Goal: Information Seeking & Learning: Compare options

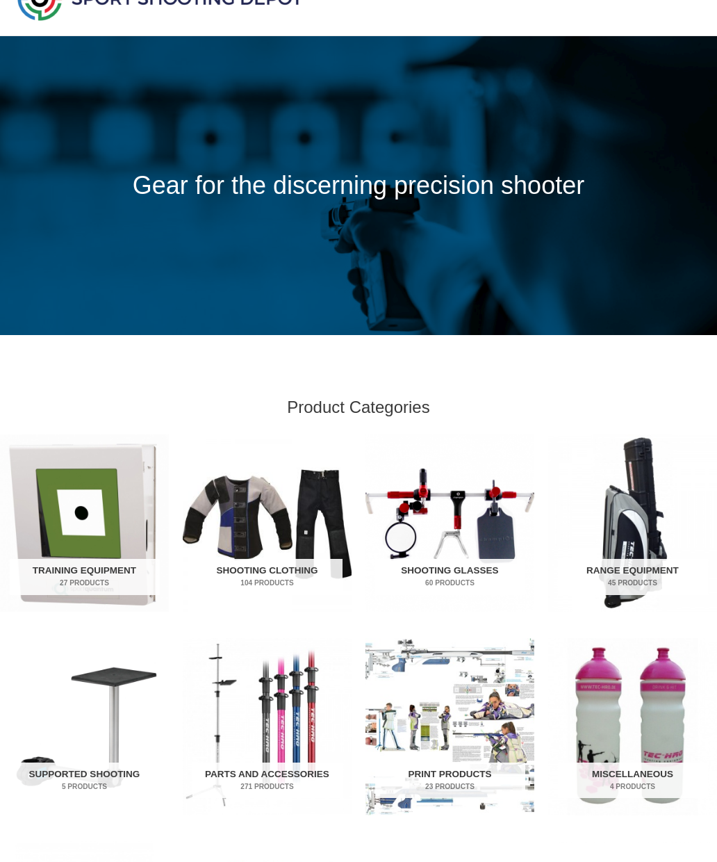
scroll to position [38, 0]
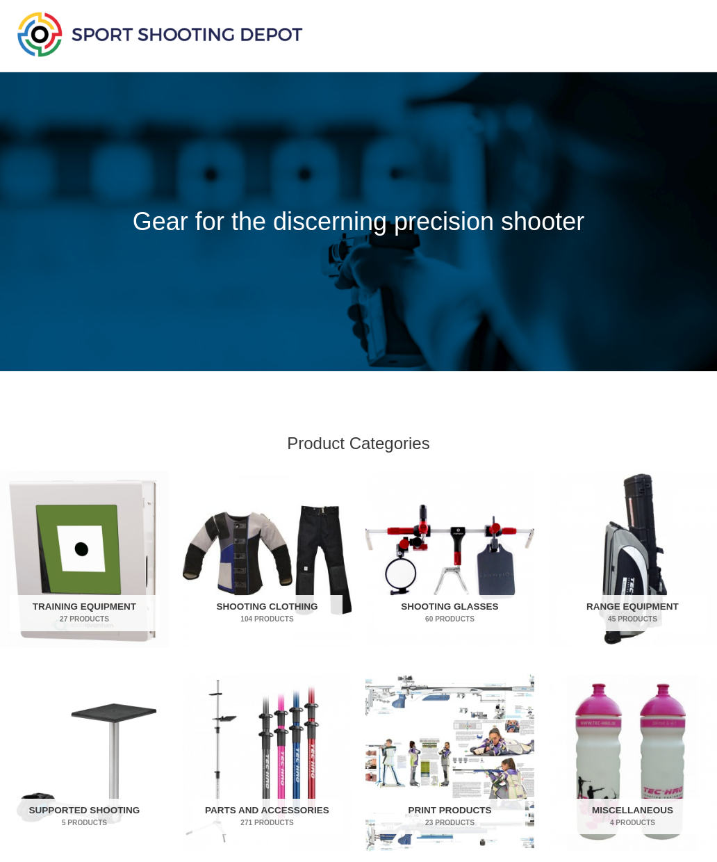
click at [79, 550] on img "Visit product category Training Equipment" at bounding box center [84, 558] width 169 height 177
click at [263, 580] on img "Visit product category Shooting Clothing" at bounding box center [267, 558] width 169 height 177
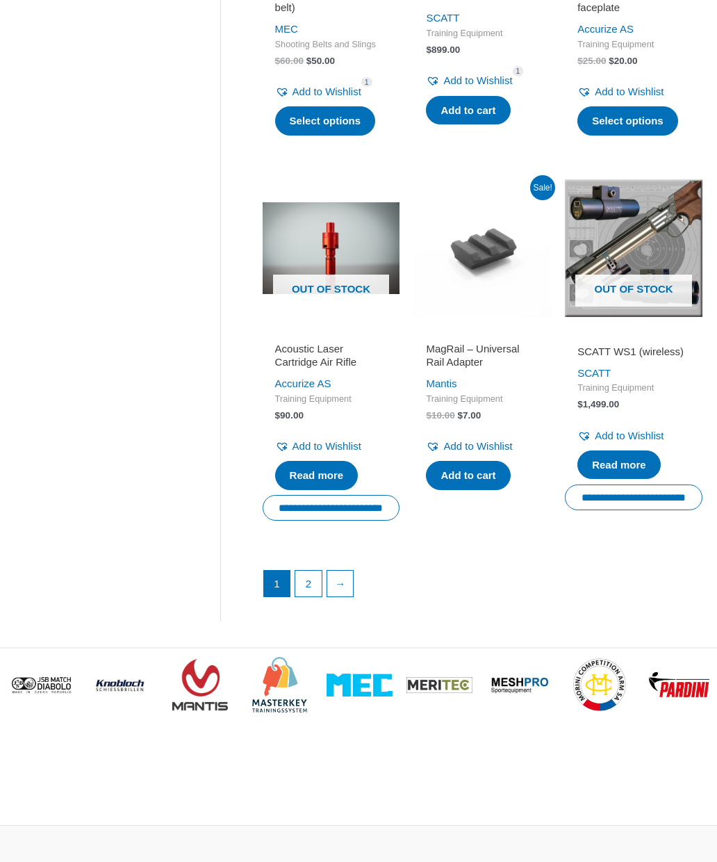
scroll to position [1680, 0]
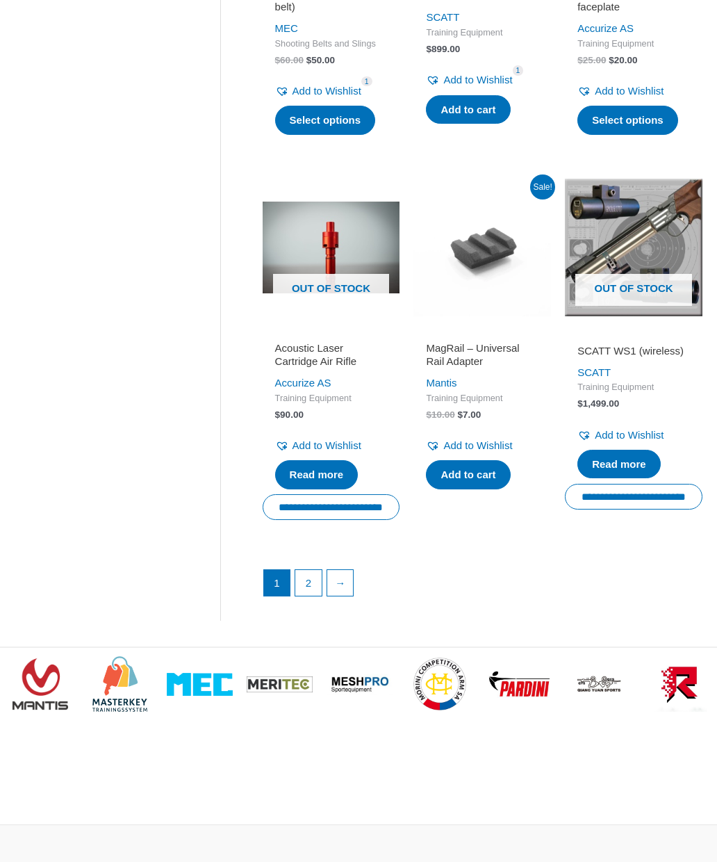
click at [310, 594] on link "2" at bounding box center [308, 583] width 26 height 26
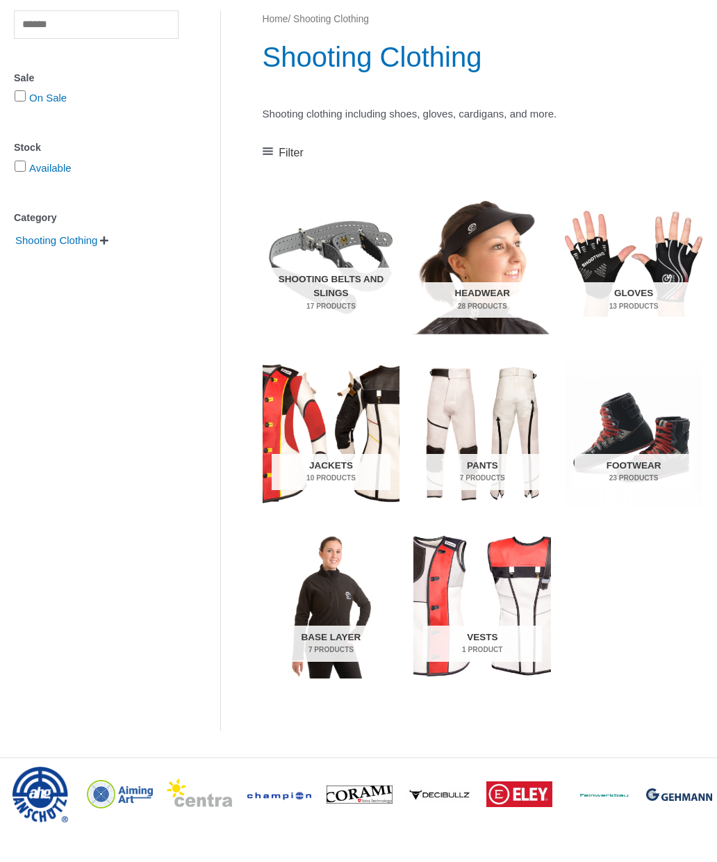
scroll to position [182, 0]
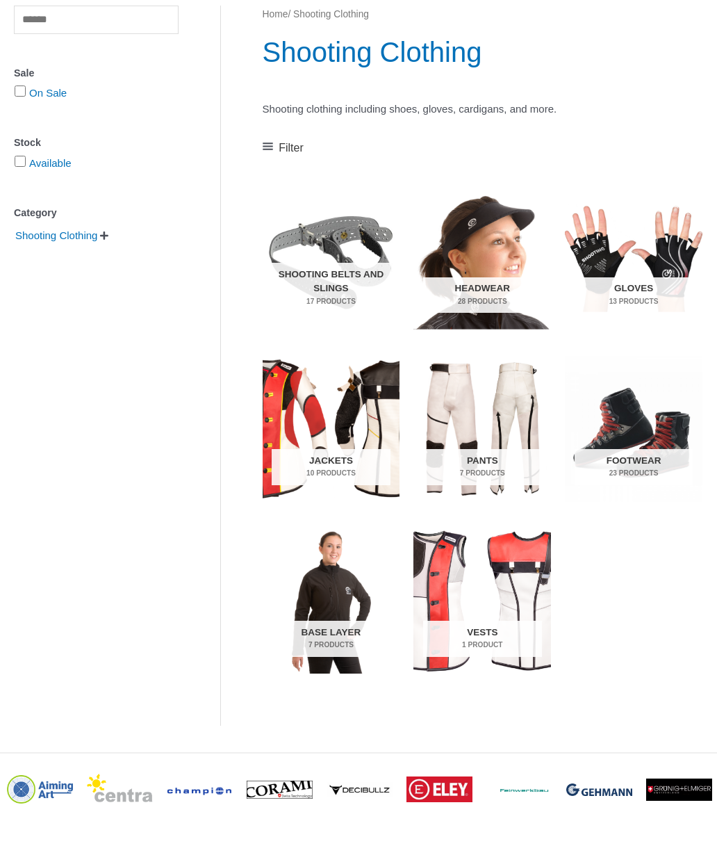
click at [661, 270] on img "Visit product category Gloves" at bounding box center [634, 257] width 138 height 146
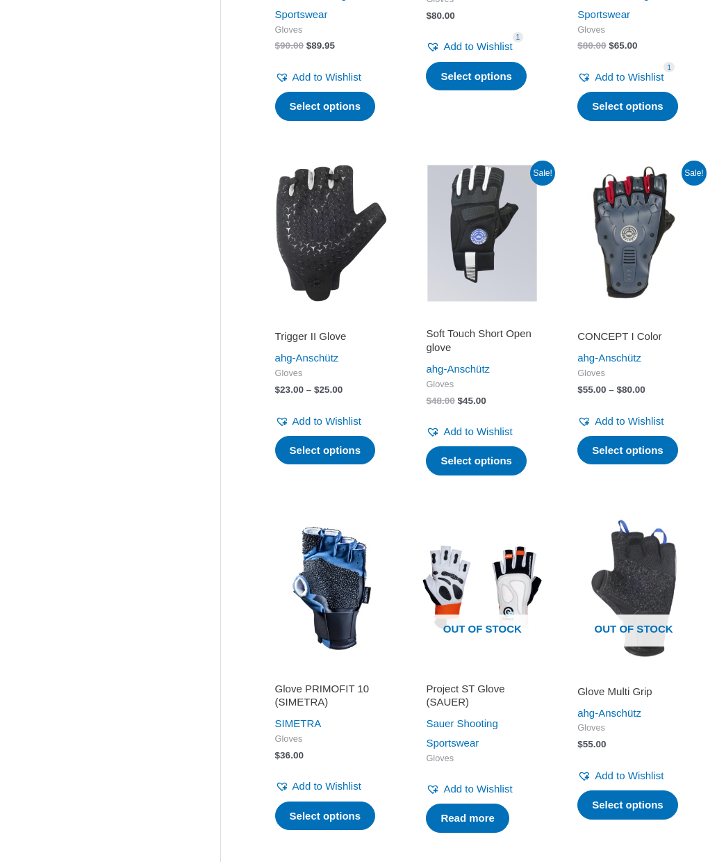
scroll to position [879, 0]
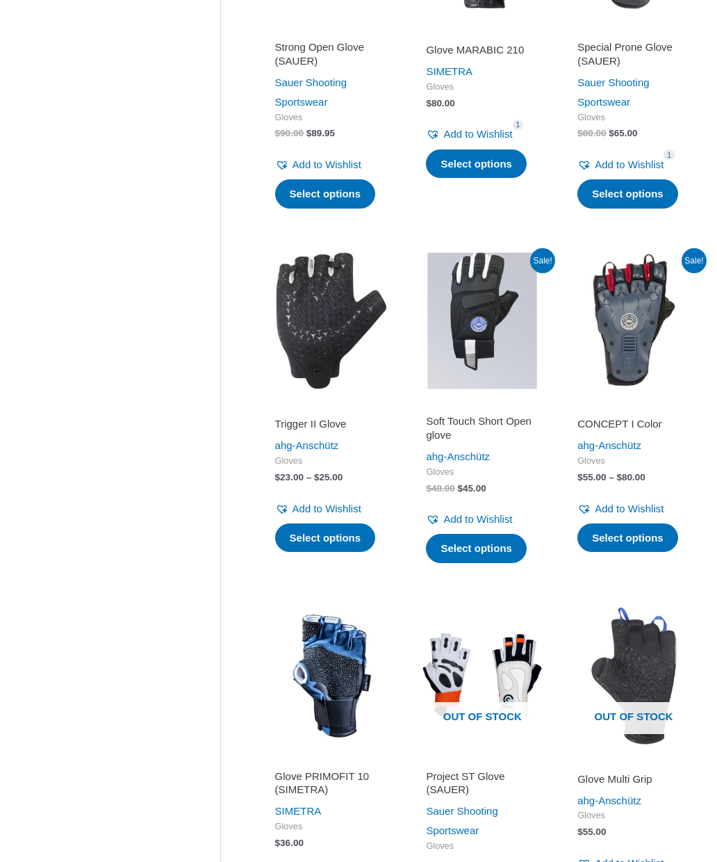
click at [644, 325] on img at bounding box center [634, 321] width 138 height 138
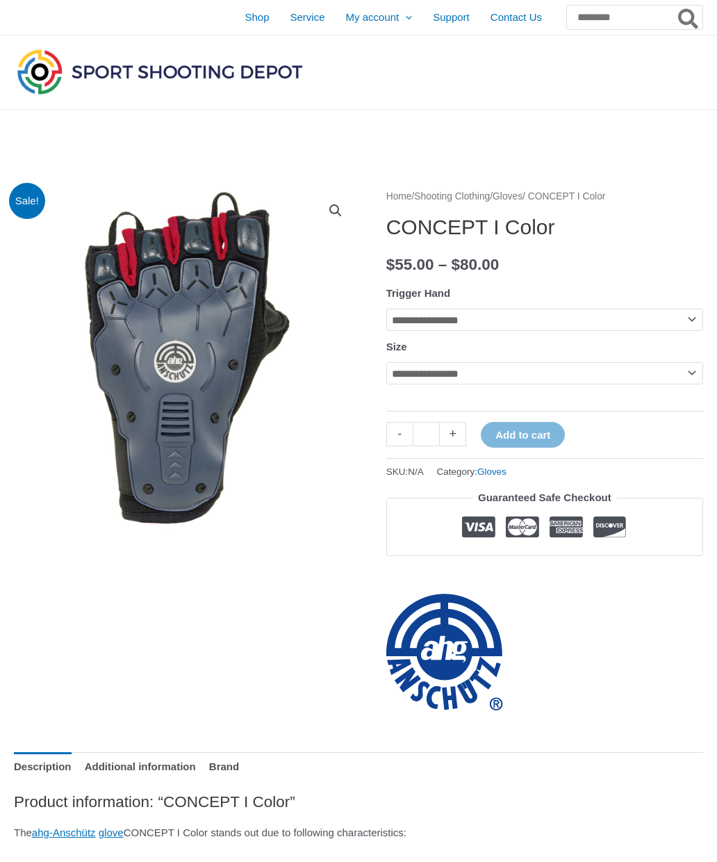
click at [695, 317] on select "**********" at bounding box center [544, 319] width 317 height 22
select select "*****"
click at [700, 369] on select "**********" at bounding box center [544, 373] width 317 height 22
select select "***"
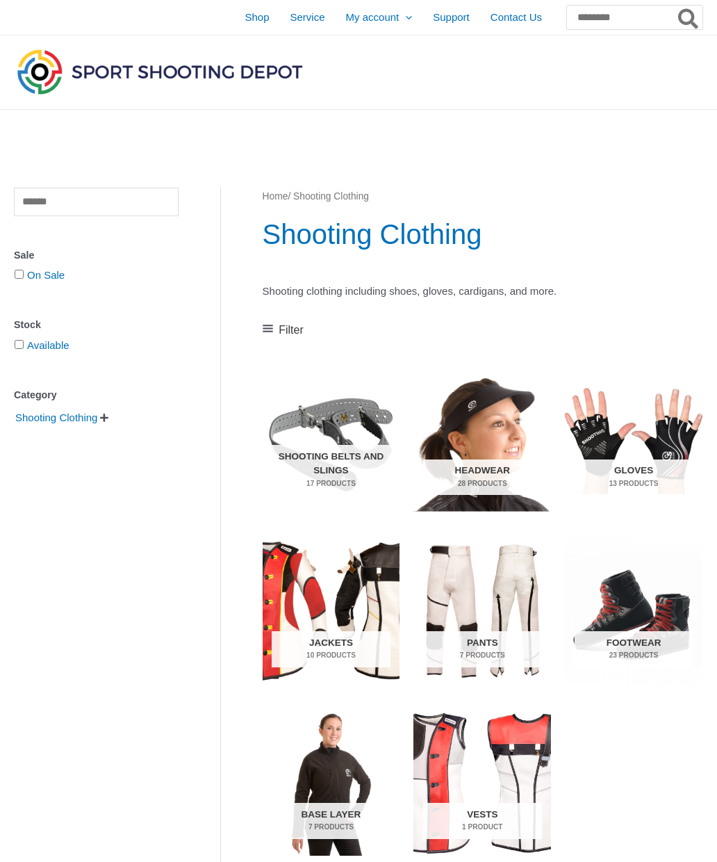
scroll to position [239, 0]
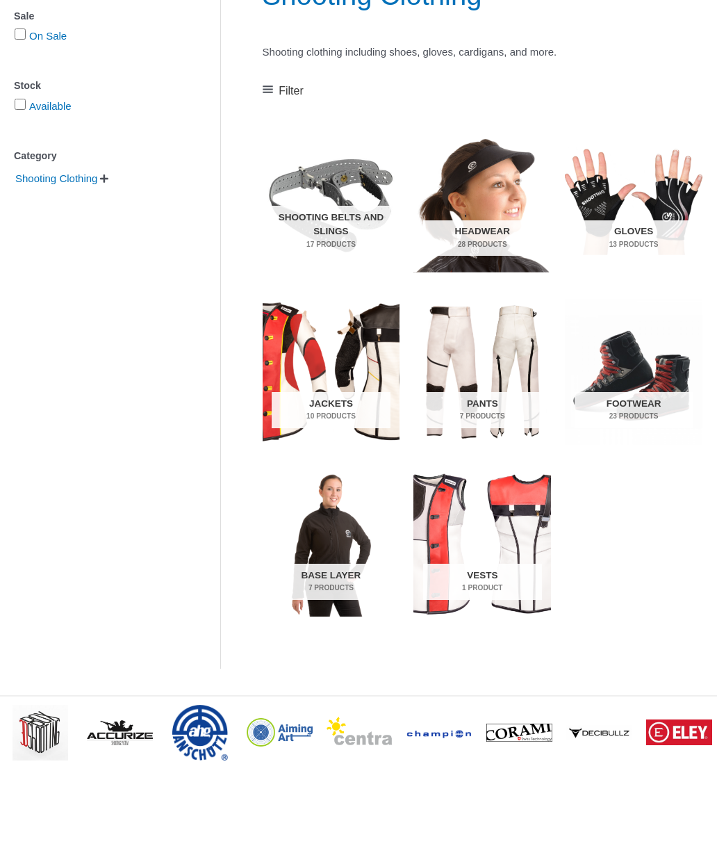
click at [497, 204] on img "Visit product category Headwear" at bounding box center [482, 200] width 138 height 146
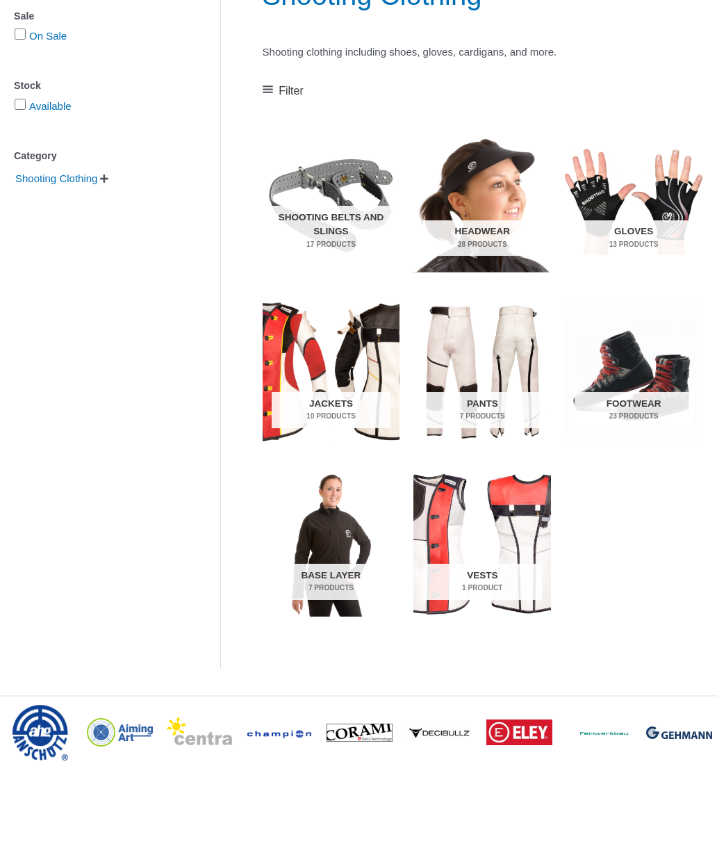
click at [356, 390] on img "Visit product category Jackets" at bounding box center [332, 372] width 138 height 146
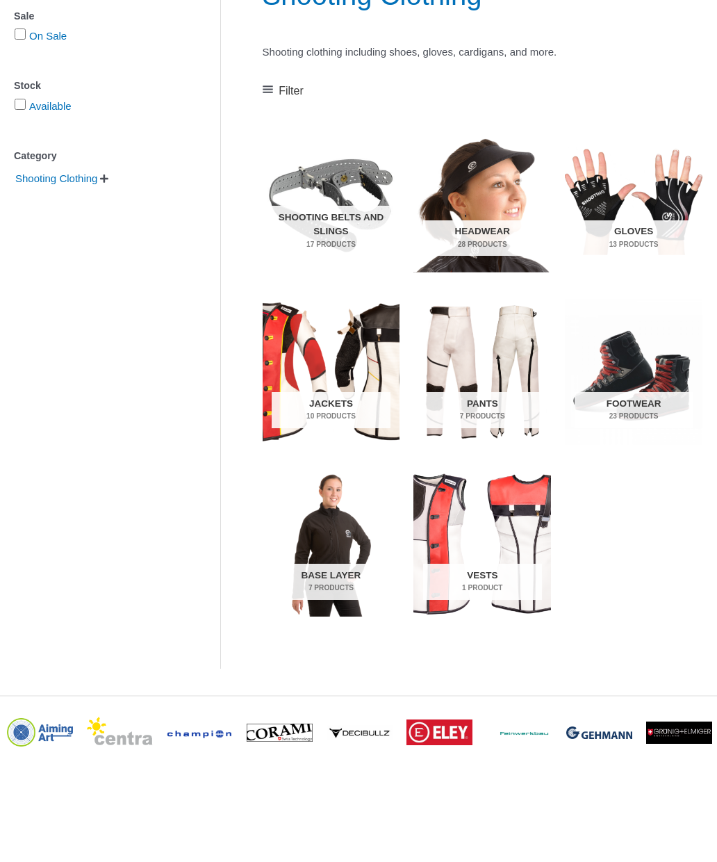
click at [343, 561] on img "Visit product category Base Layer" at bounding box center [332, 543] width 138 height 146
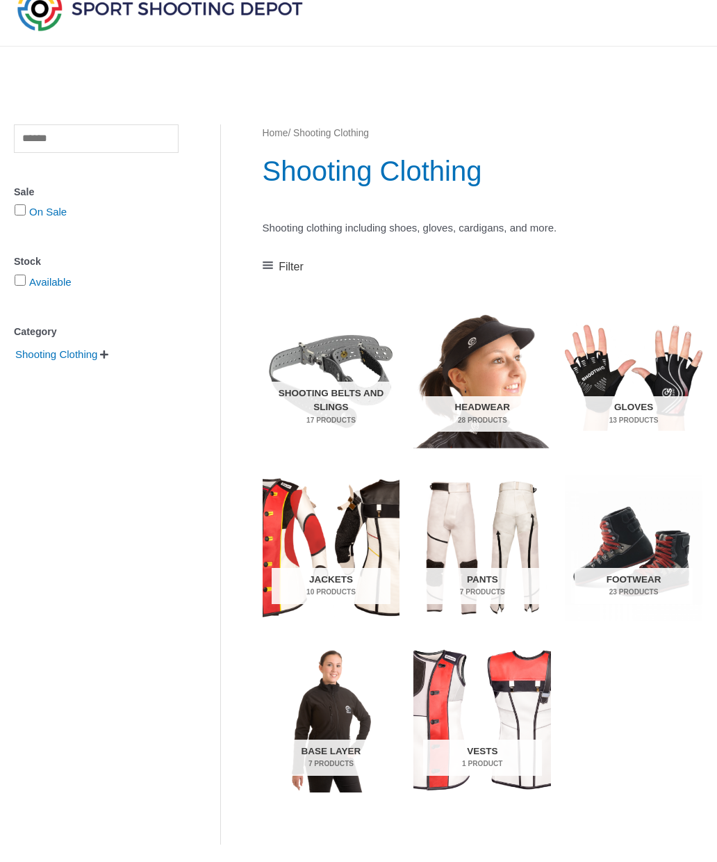
scroll to position [0, 0]
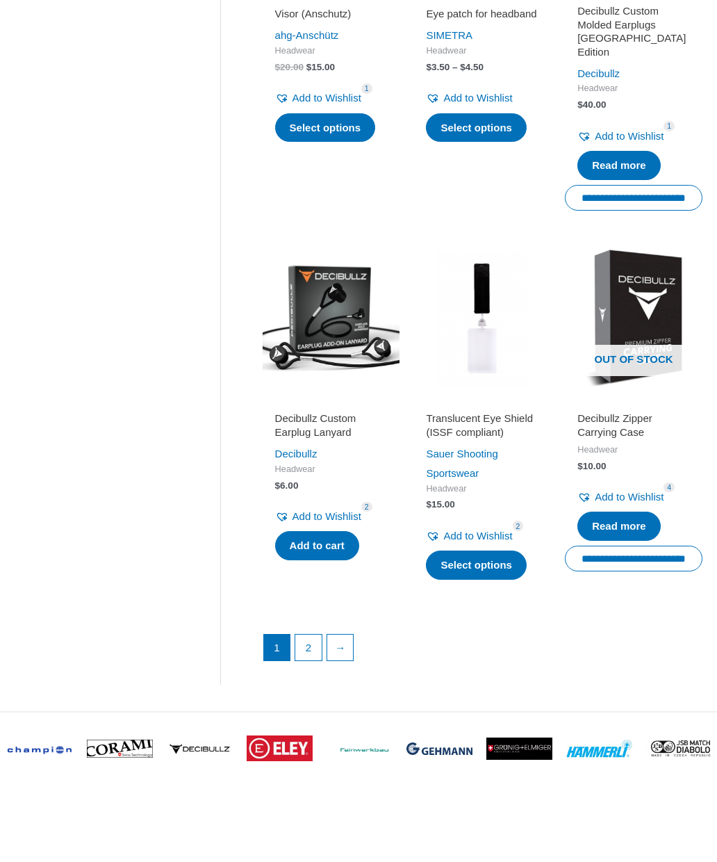
scroll to position [1645, 0]
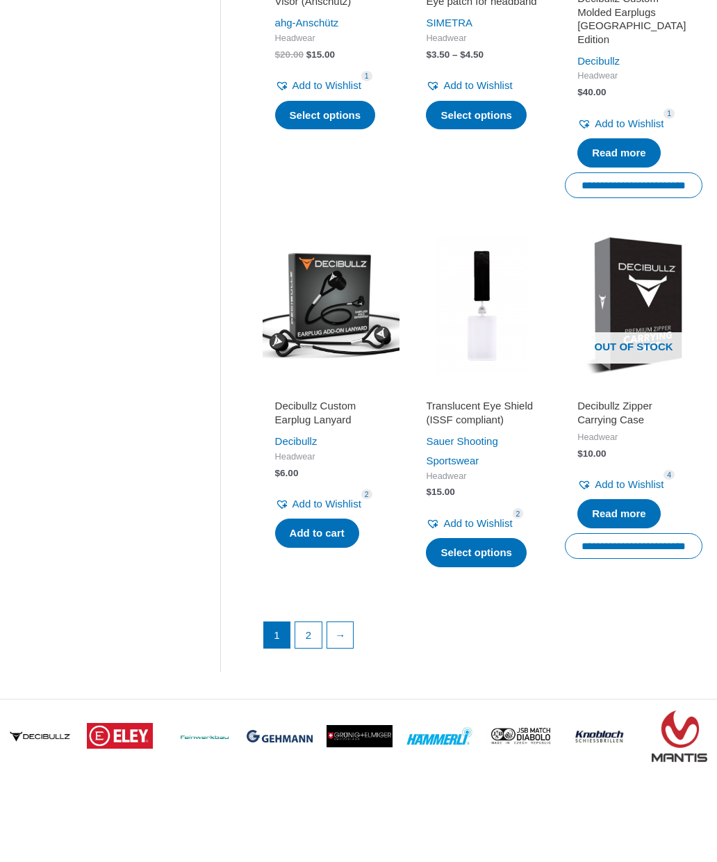
click at [347, 622] on link "→" at bounding box center [340, 635] width 26 height 26
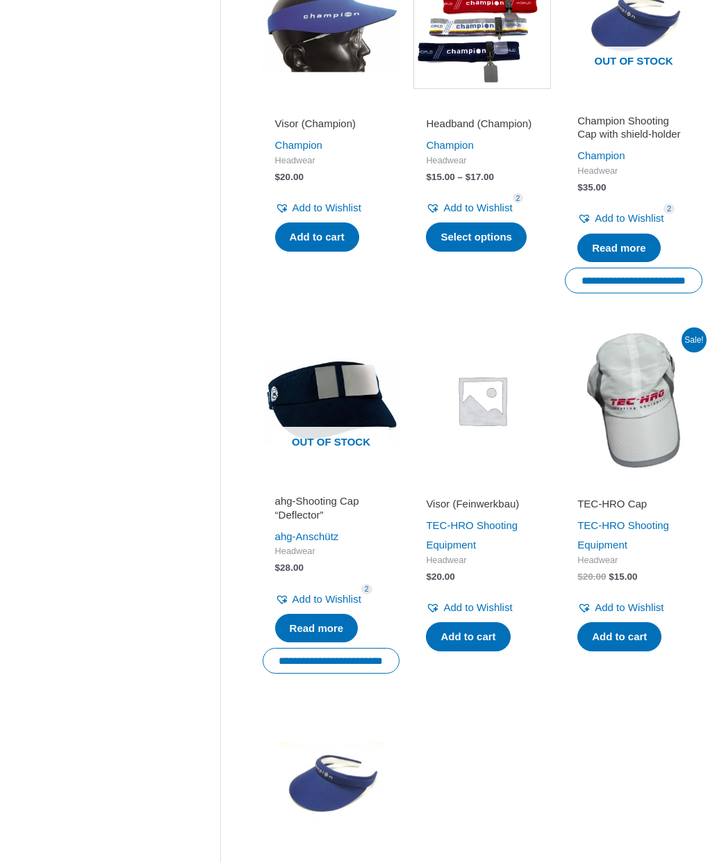
scroll to position [1104, 0]
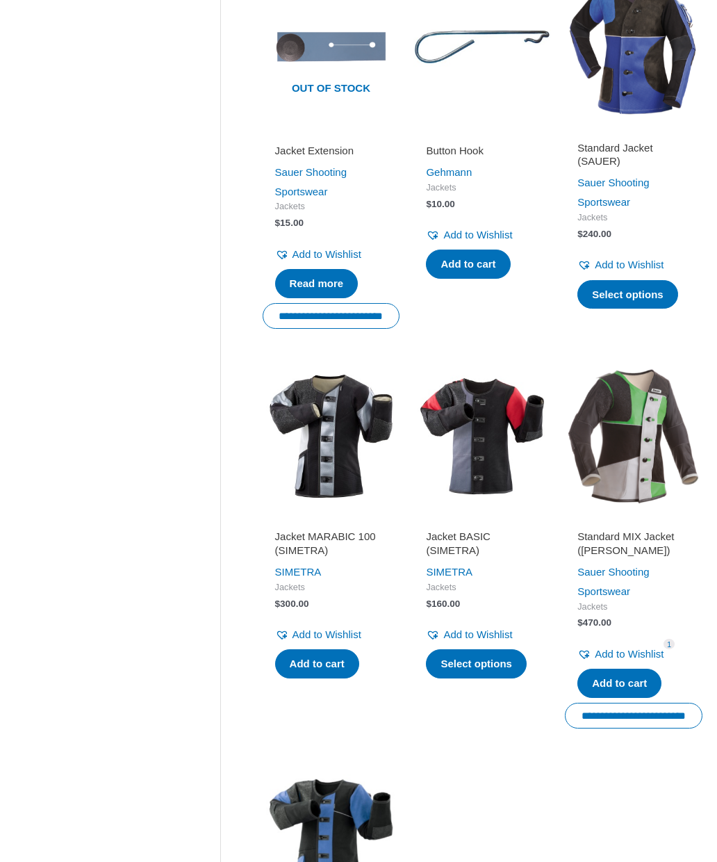
scroll to position [677, 0]
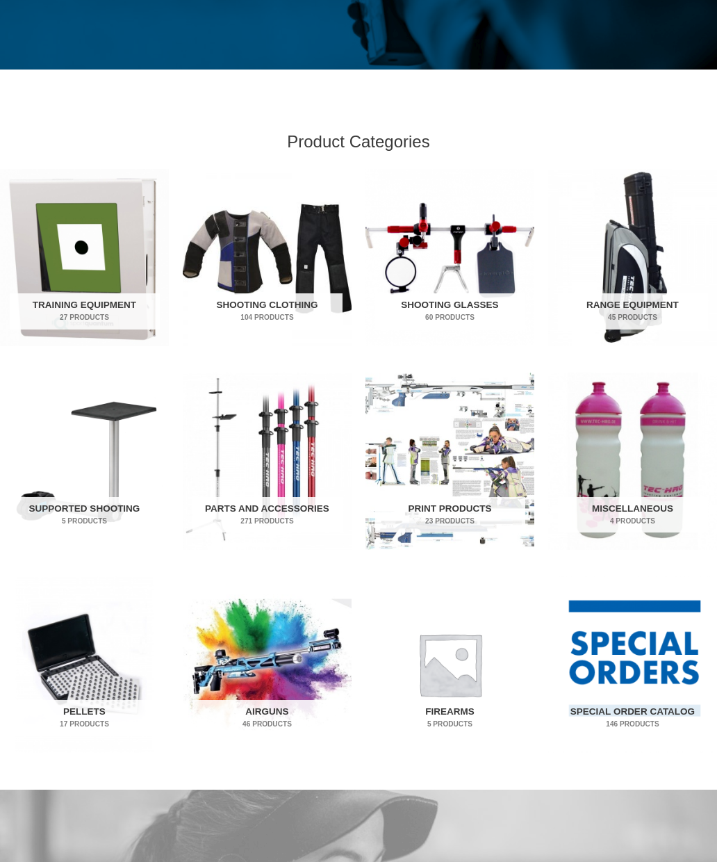
scroll to position [340, 0]
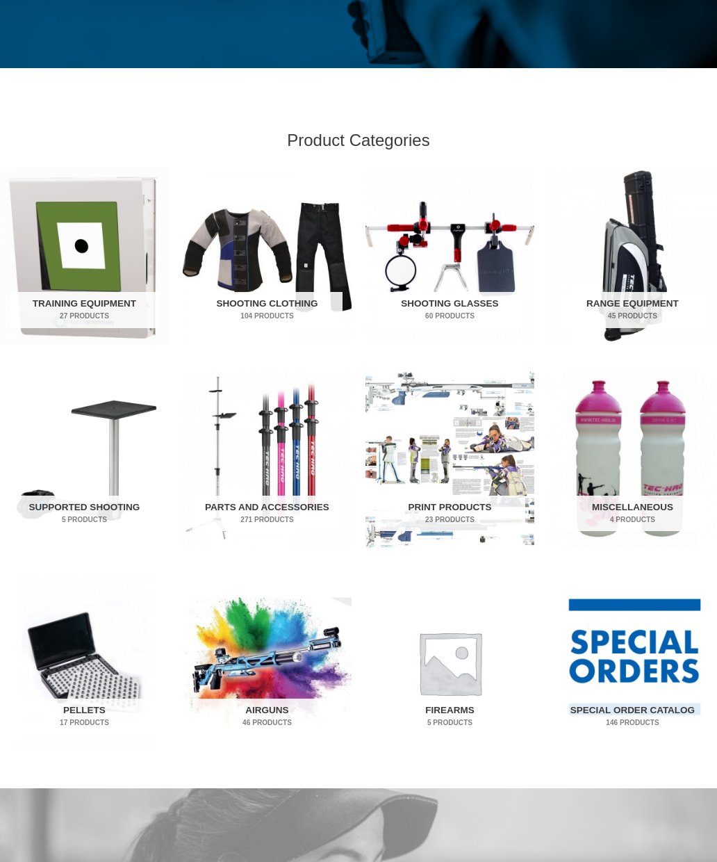
click at [634, 311] on h2 "Range Equipment 45 Products" at bounding box center [633, 310] width 150 height 36
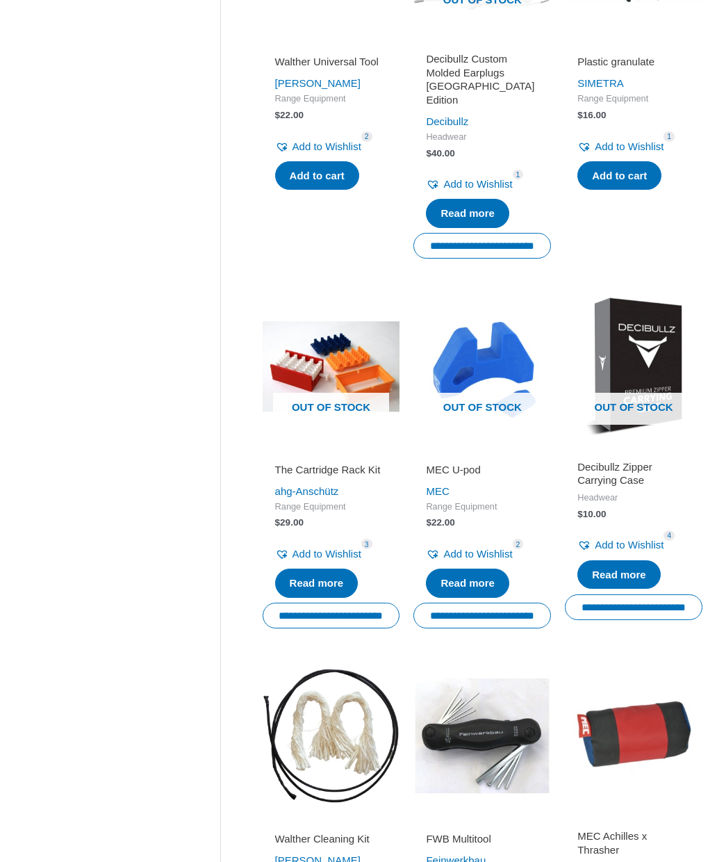
scroll to position [1160, 0]
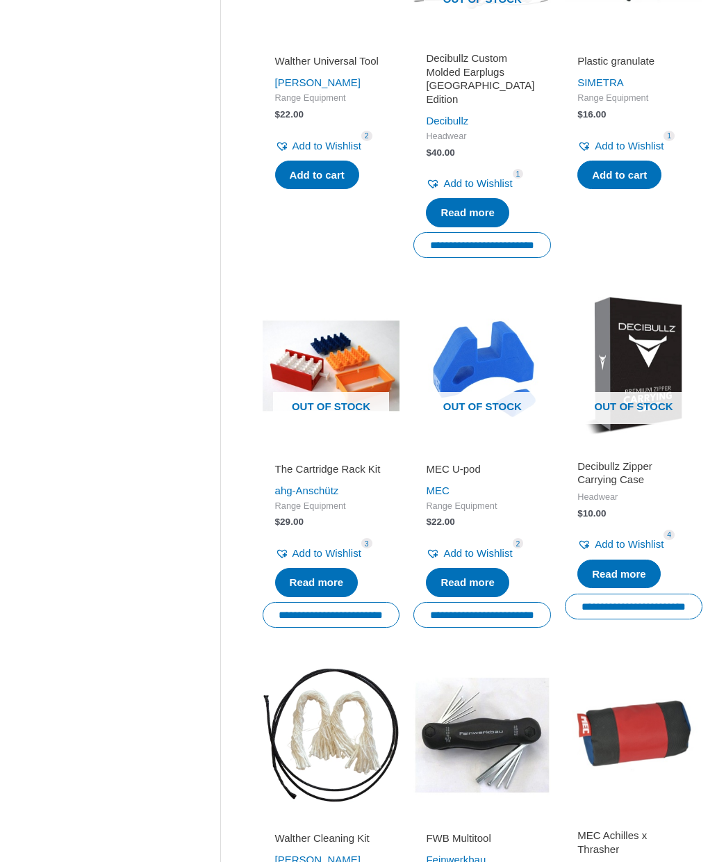
click at [135, 595] on div "Clear Sale On Sale Stock Available Category Range Equipment Filters Clear" at bounding box center [117, 54] width 207 height 2055
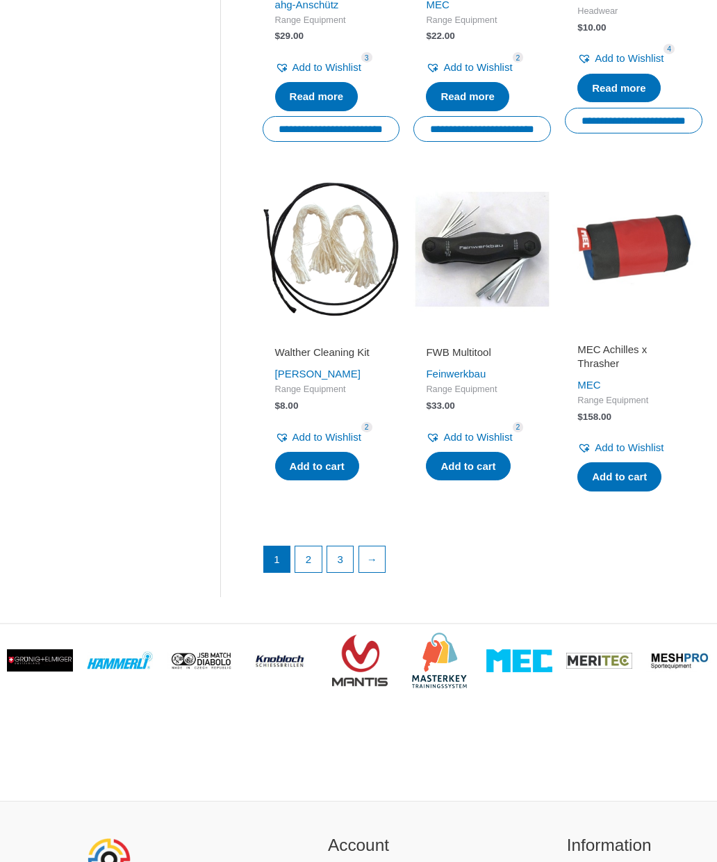
scroll to position [1663, 0]
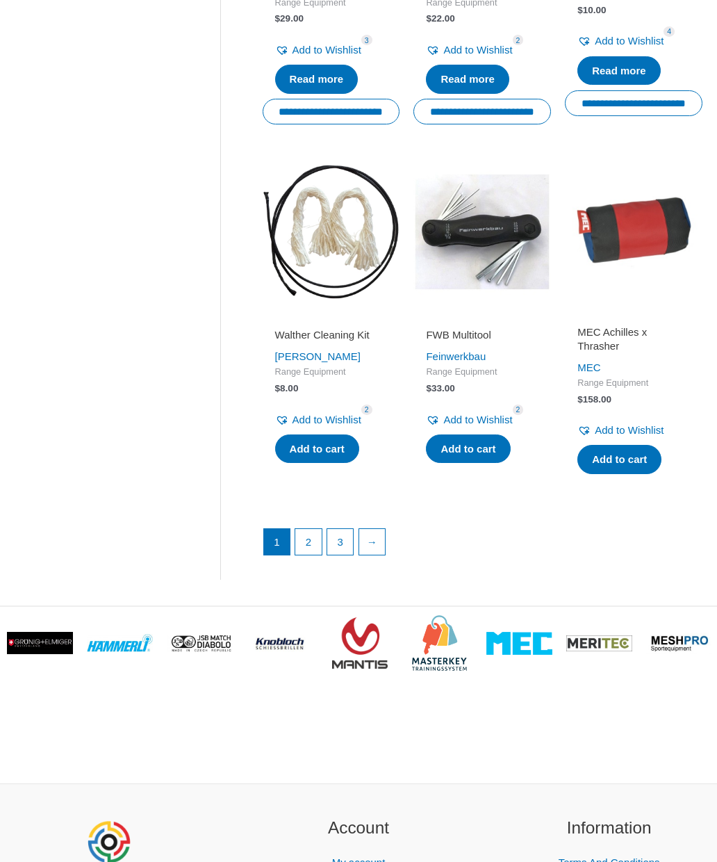
click at [377, 529] on link "→" at bounding box center [372, 542] width 26 height 26
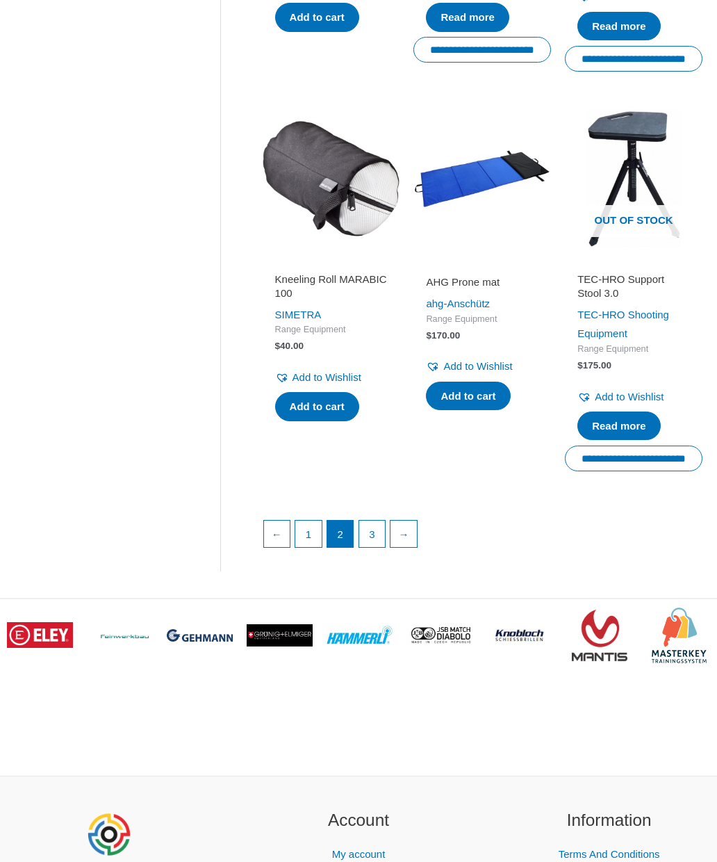
scroll to position [1756, 0]
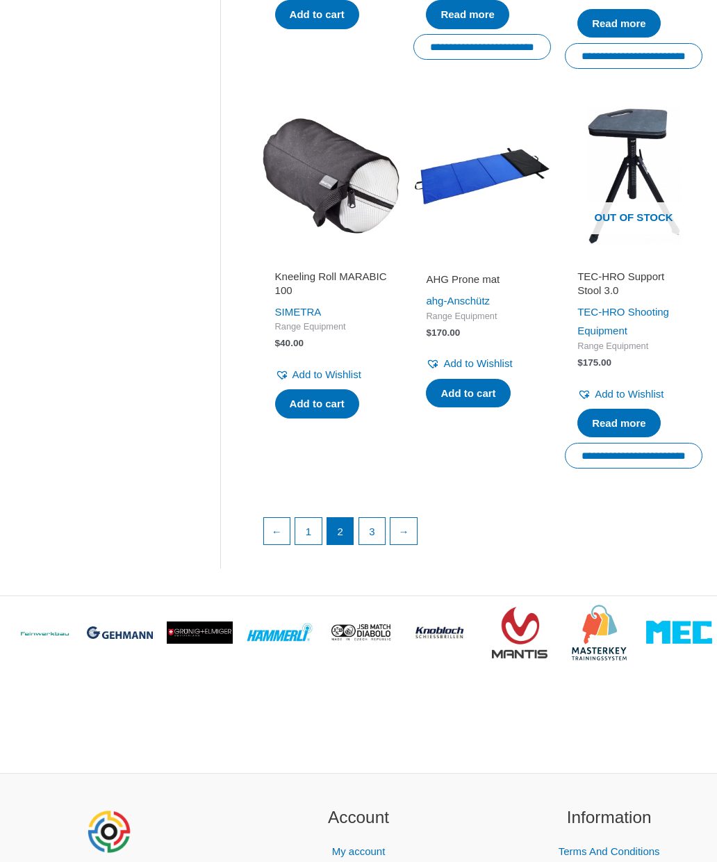
click at [411, 518] on link "→" at bounding box center [403, 531] width 26 height 26
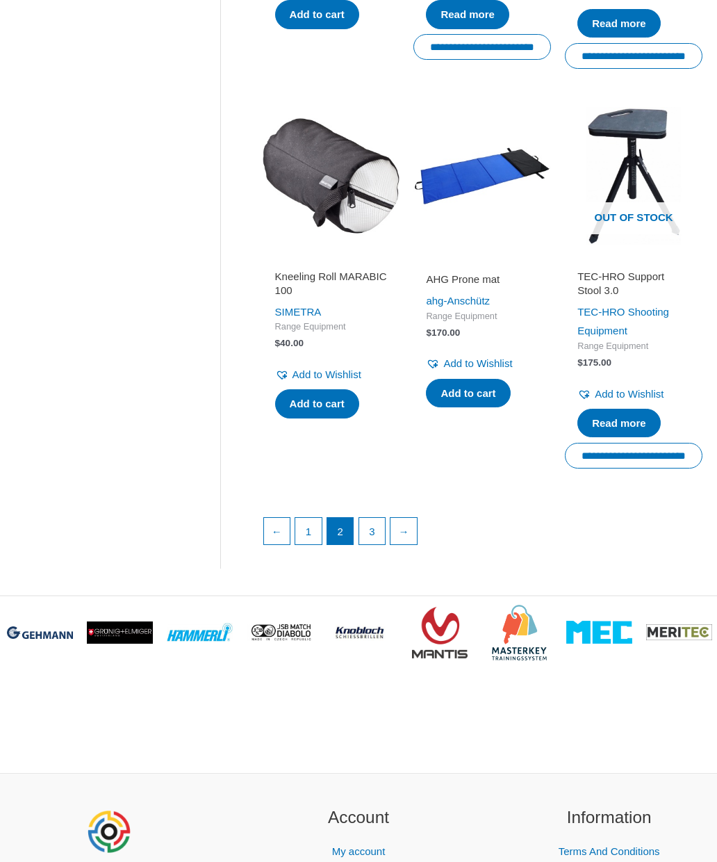
scroll to position [1813, 0]
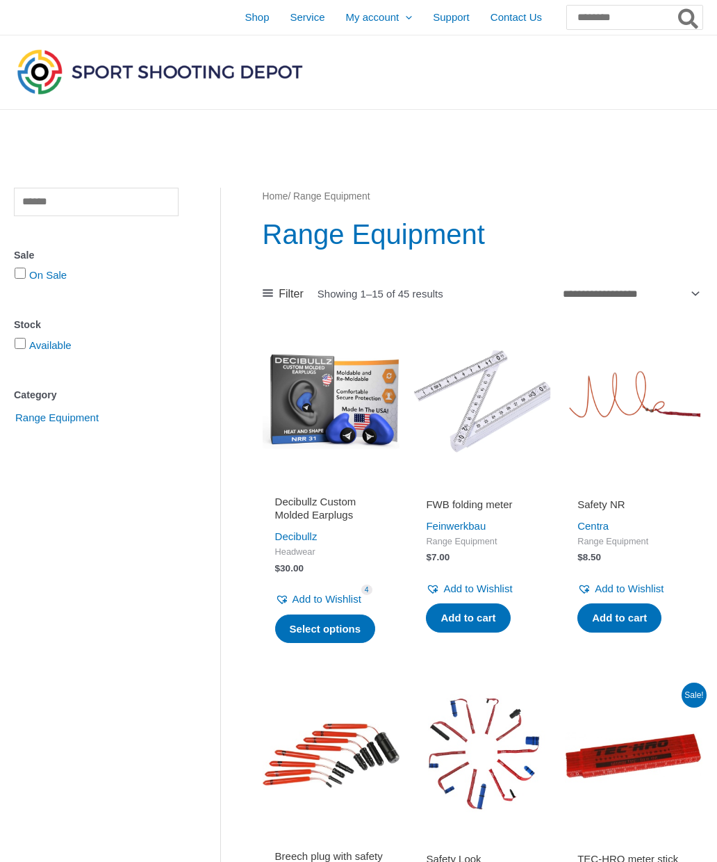
scroll to position [1720, 0]
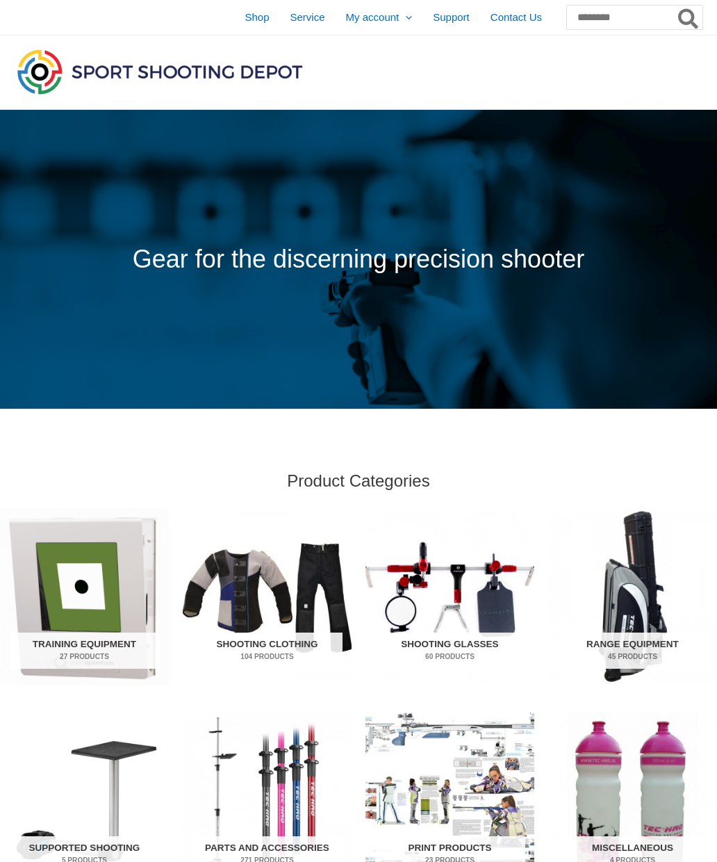
scroll to position [397, 0]
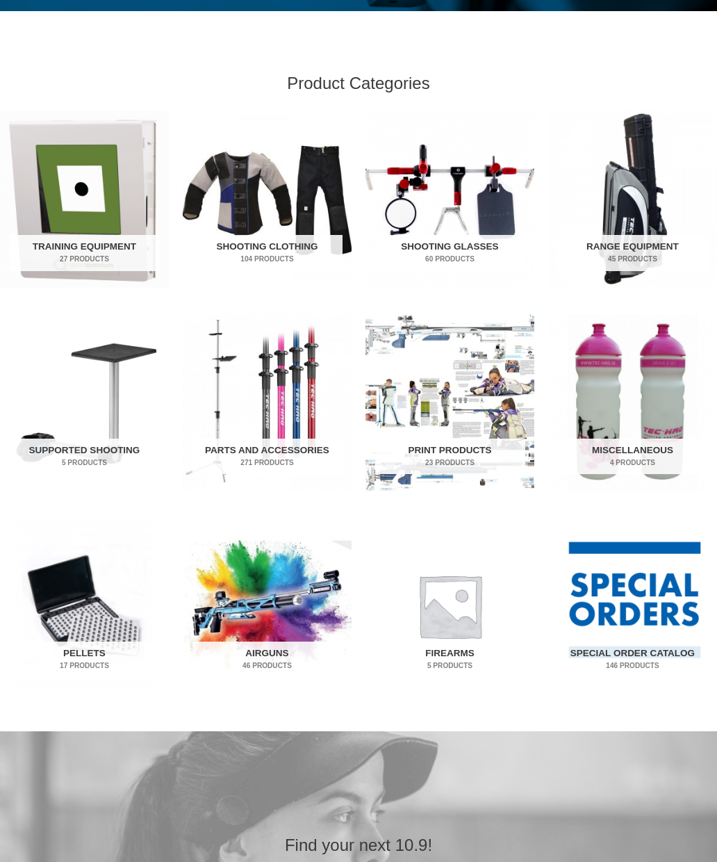
click at [105, 410] on img "Visit product category Supported Shooting" at bounding box center [84, 402] width 169 height 177
click at [256, 438] on img "Visit product category Parts and Accessories" at bounding box center [267, 402] width 169 height 177
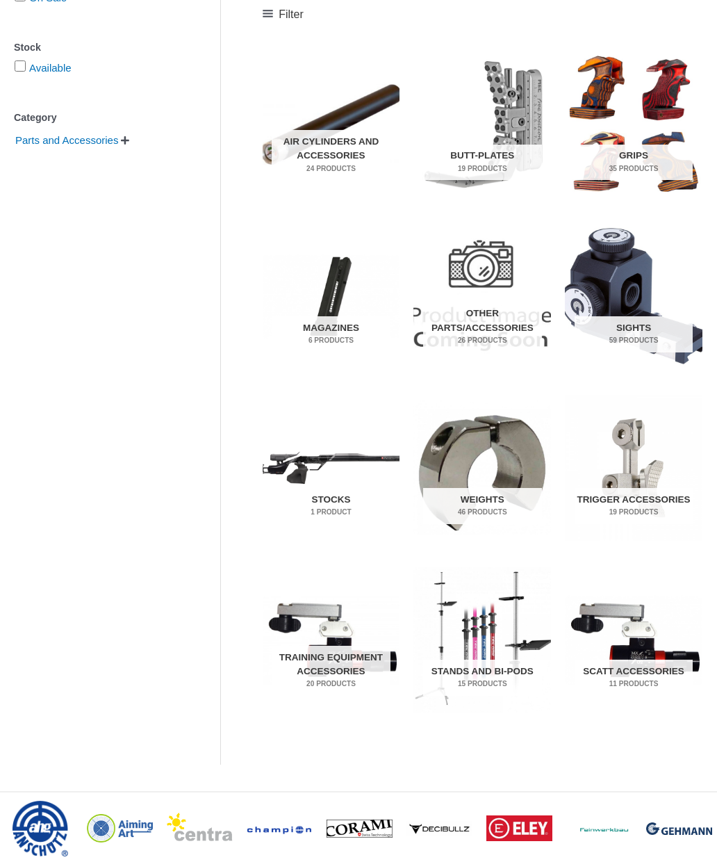
scroll to position [305, 0]
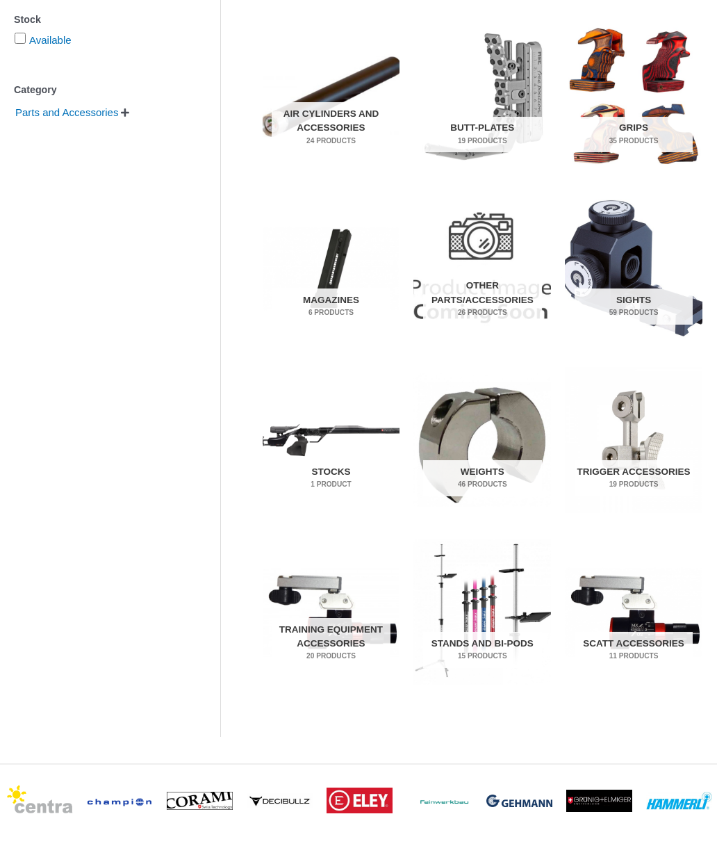
click at [644, 629] on img "Visit product category SCATT Accessories" at bounding box center [634, 612] width 138 height 146
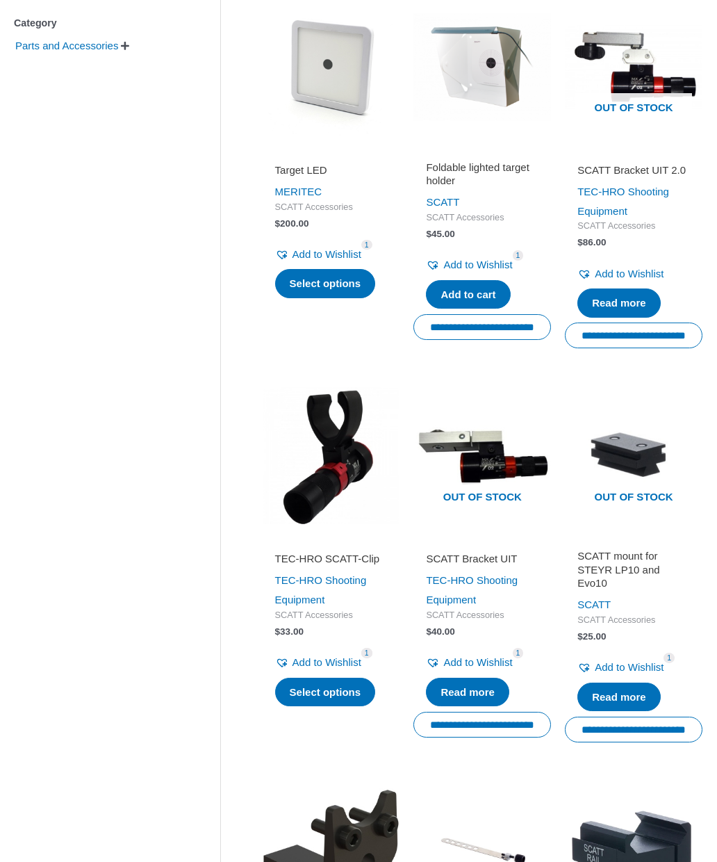
scroll to position [388, 0]
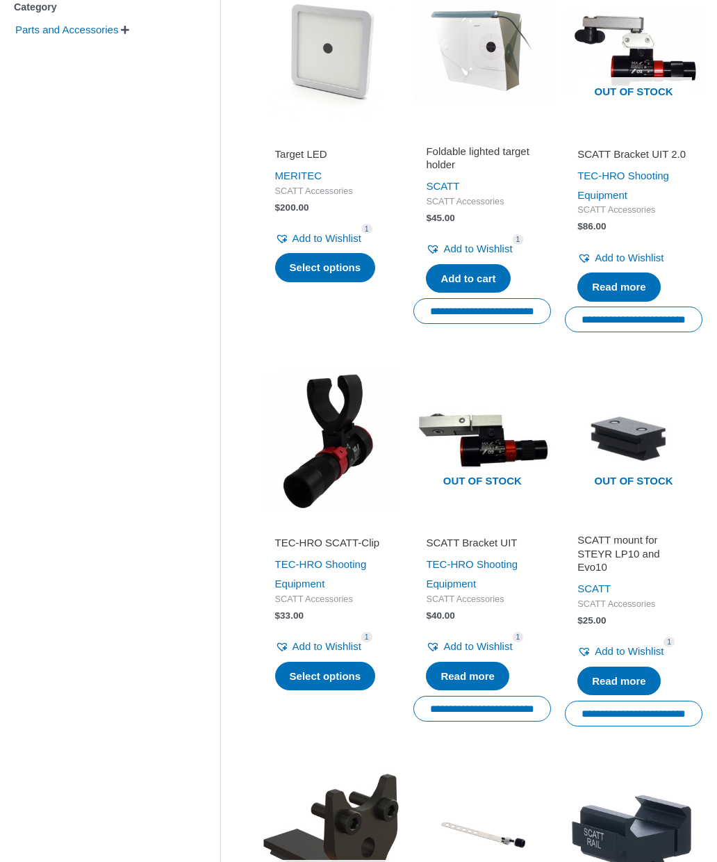
click at [338, 454] on img at bounding box center [332, 440] width 138 height 138
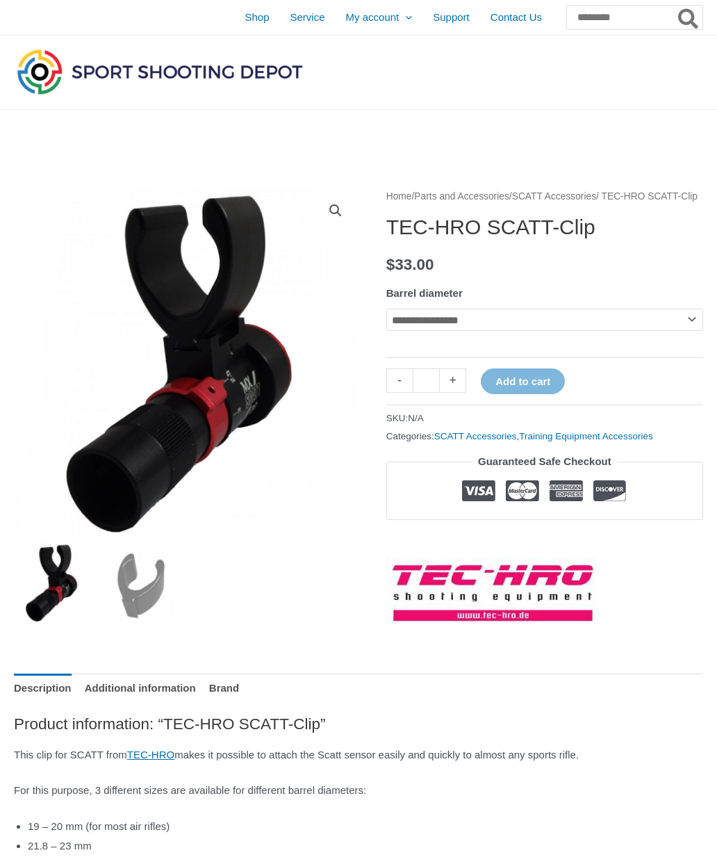
click at [702, 331] on select "**********" at bounding box center [544, 319] width 317 height 22
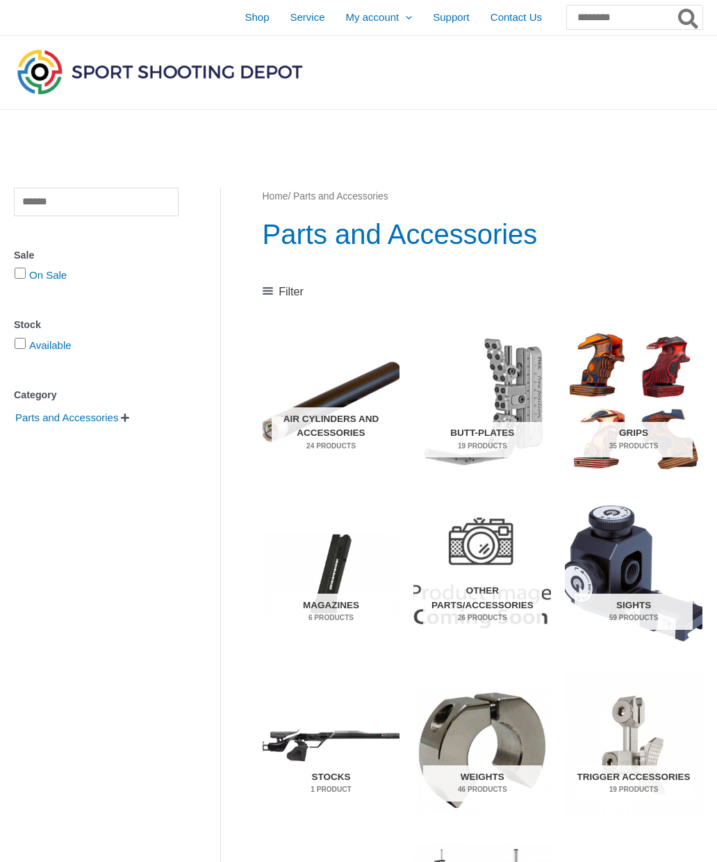
scroll to position [362, 0]
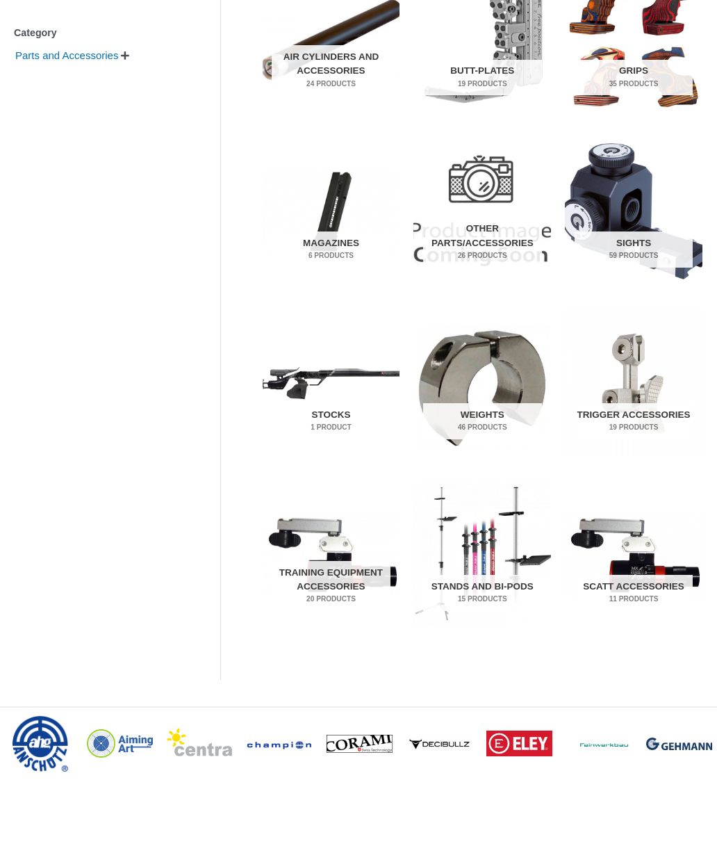
click at [315, 568] on h2 "Training Equipment Accessories 20 Products" at bounding box center [331, 586] width 119 height 50
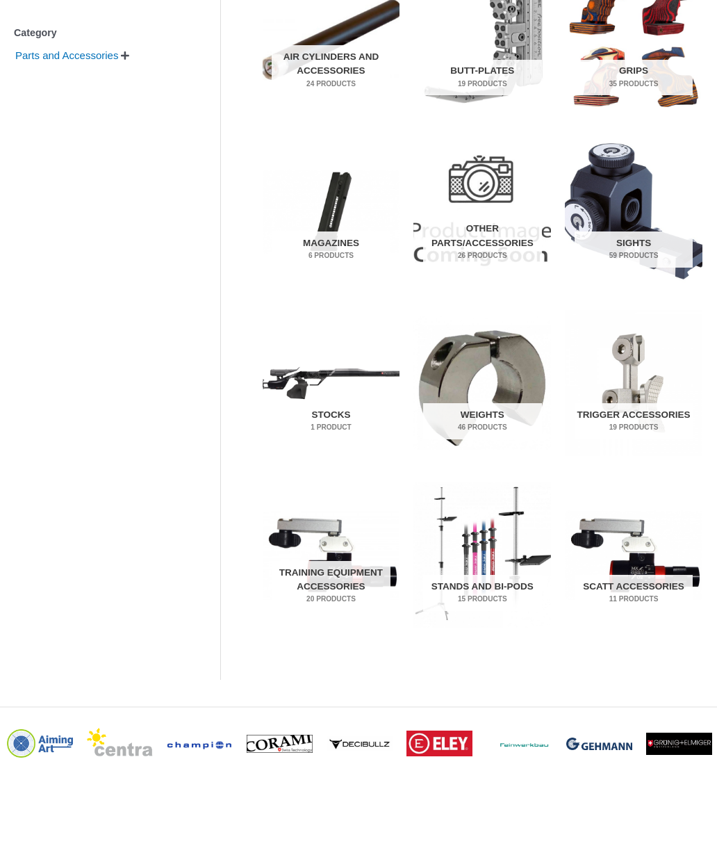
click at [631, 358] on img "Visit product category Trigger Accessories" at bounding box center [634, 383] width 138 height 146
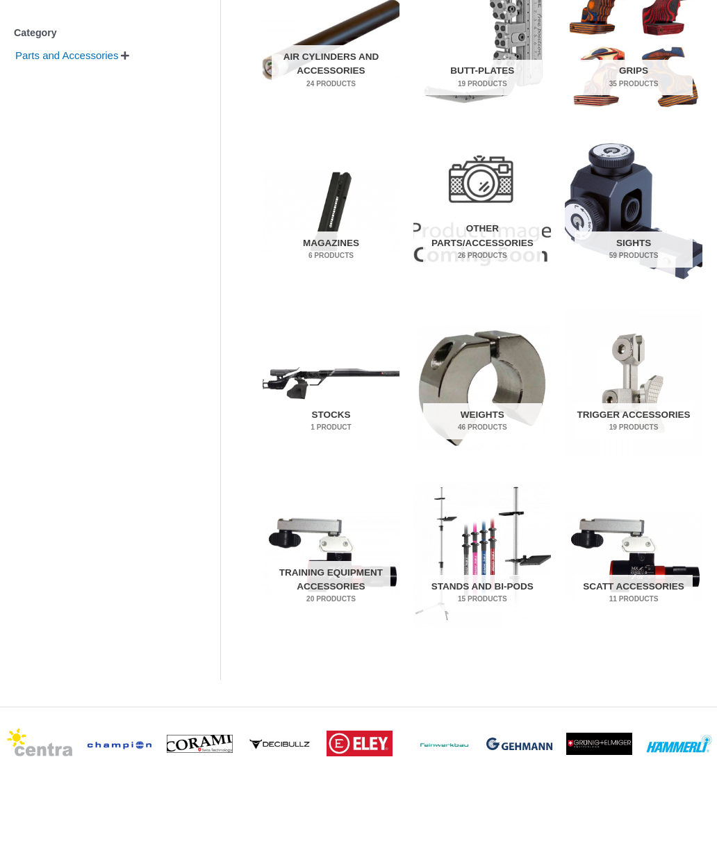
click at [358, 379] on img "Visit product category Stocks" at bounding box center [332, 383] width 138 height 146
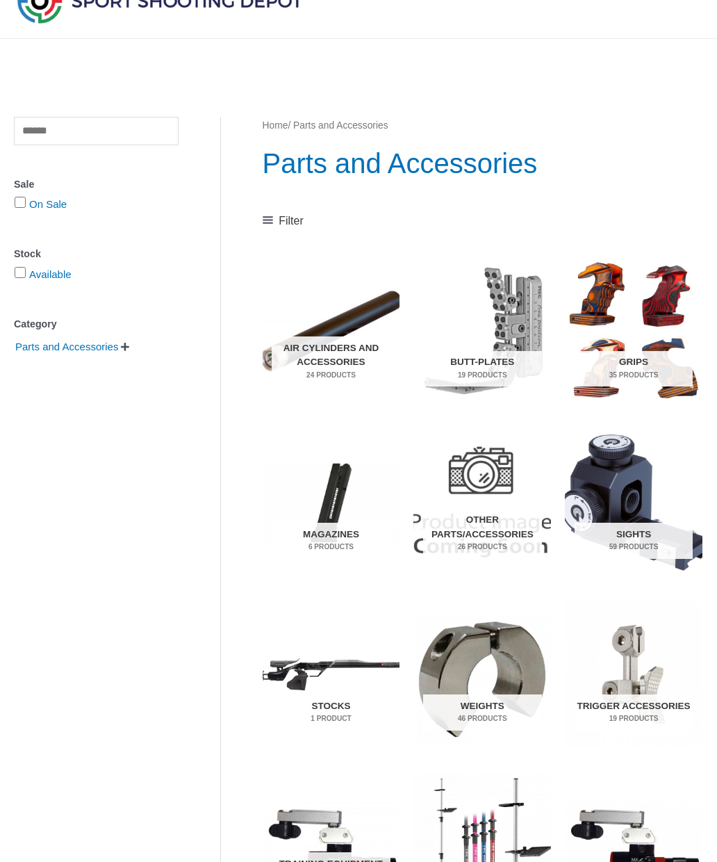
scroll to position [0, 0]
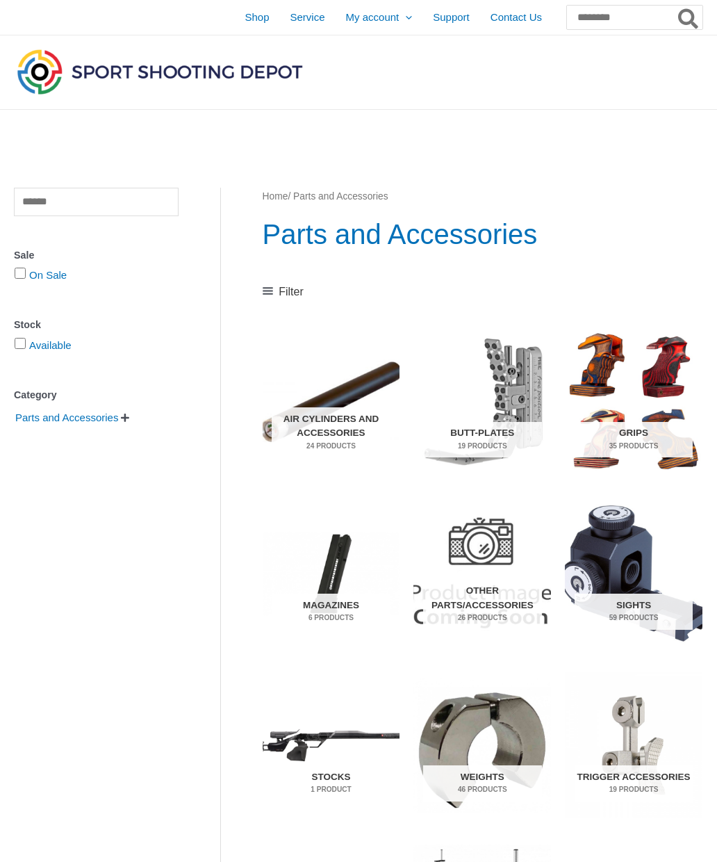
click at [245, 17] on span "Shop" at bounding box center [257, 17] width 24 height 35
click at [245, 21] on span "Shop" at bounding box center [257, 17] width 24 height 35
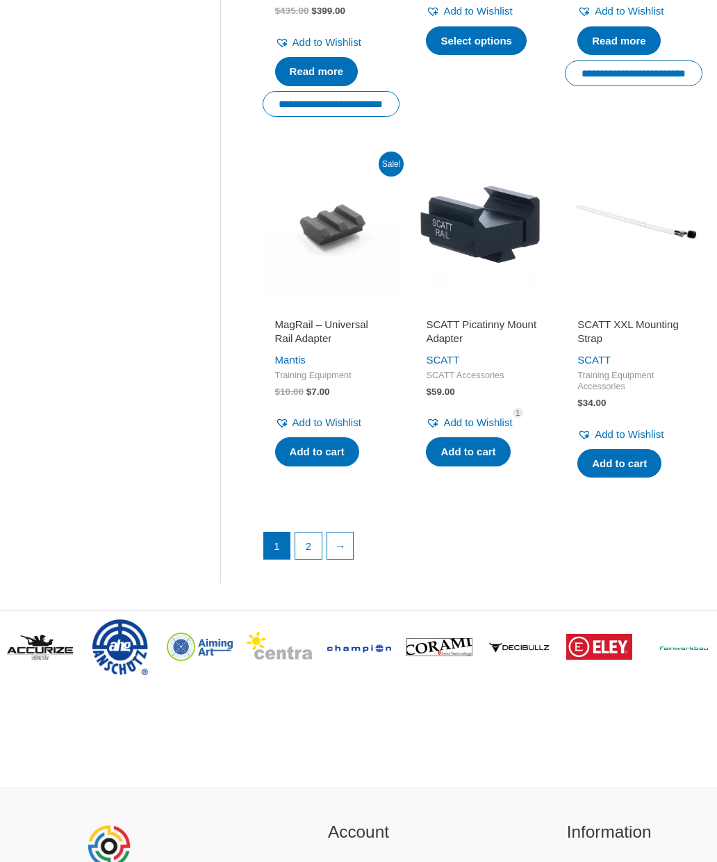
scroll to position [1776, 0]
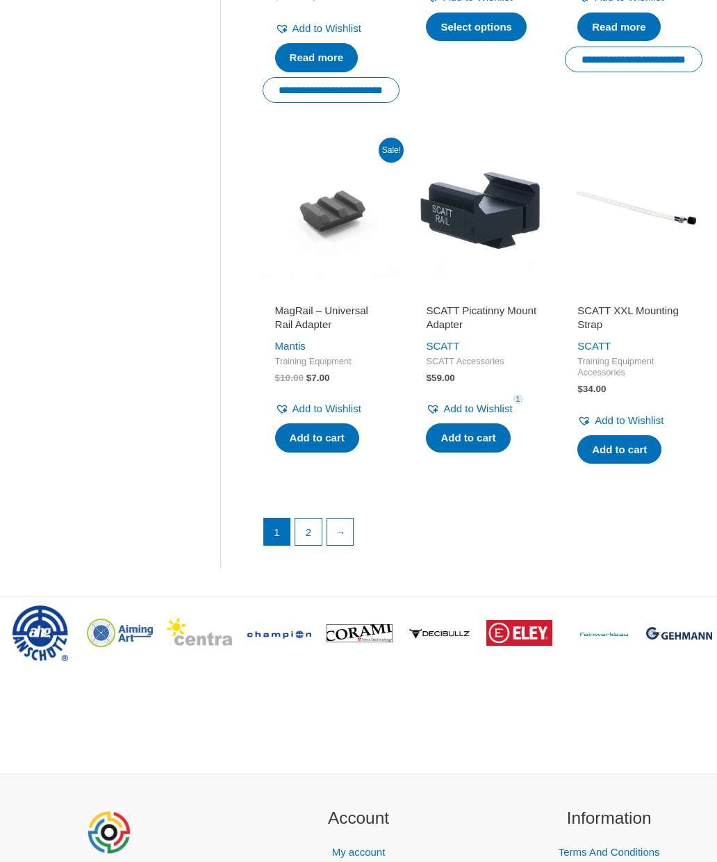
click at [347, 545] on link "→" at bounding box center [340, 531] width 26 height 26
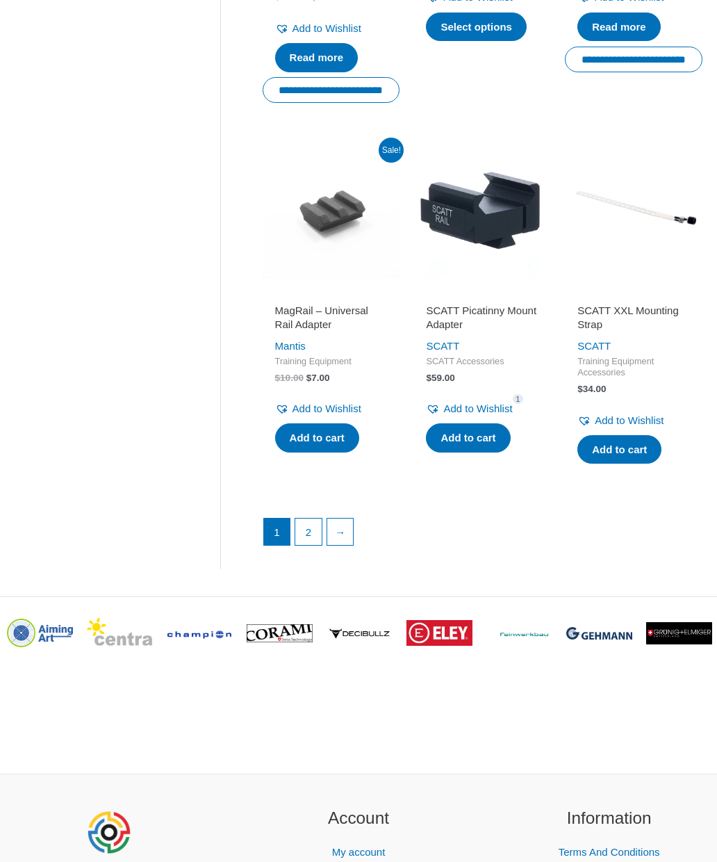
scroll to position [1833, 0]
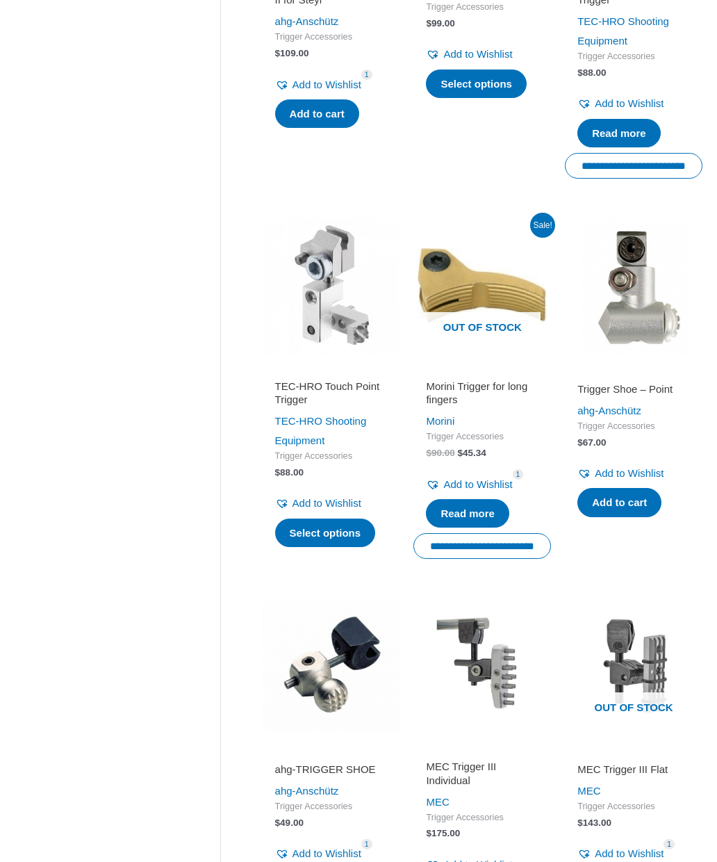
scroll to position [816, 0]
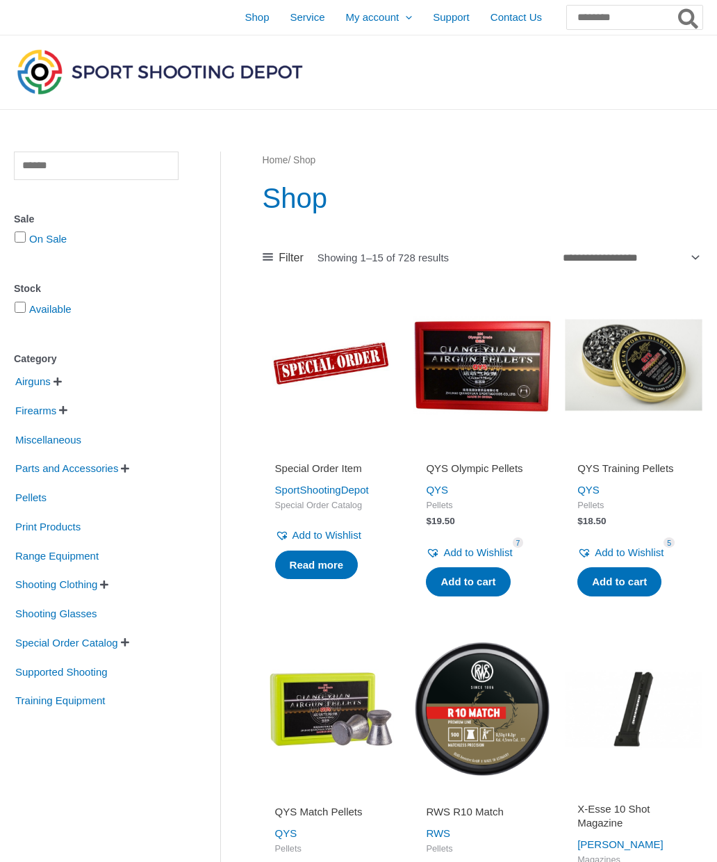
click at [27, 411] on span "Firearms" at bounding box center [36, 411] width 44 height 24
click at [24, 393] on span "Airguns" at bounding box center [33, 382] width 38 height 24
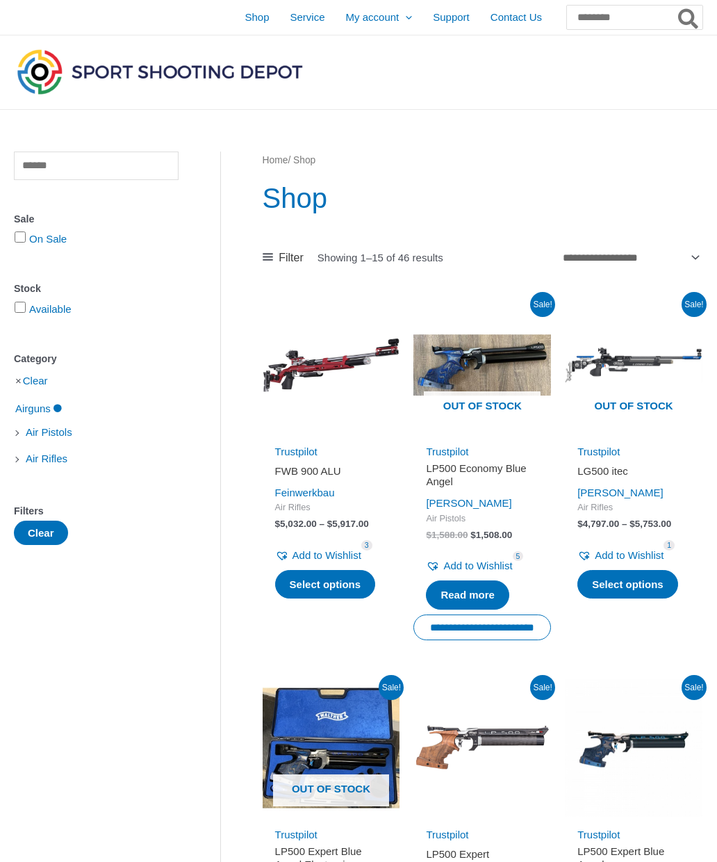
click at [245, 16] on span "Shop" at bounding box center [257, 17] width 24 height 35
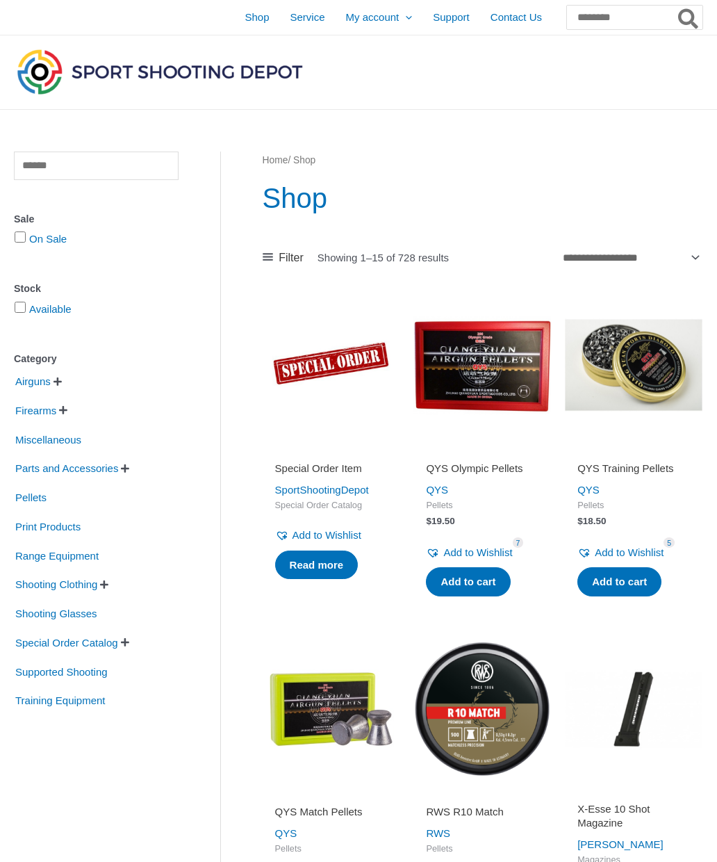
click at [30, 506] on span "Pellets" at bounding box center [31, 498] width 34 height 24
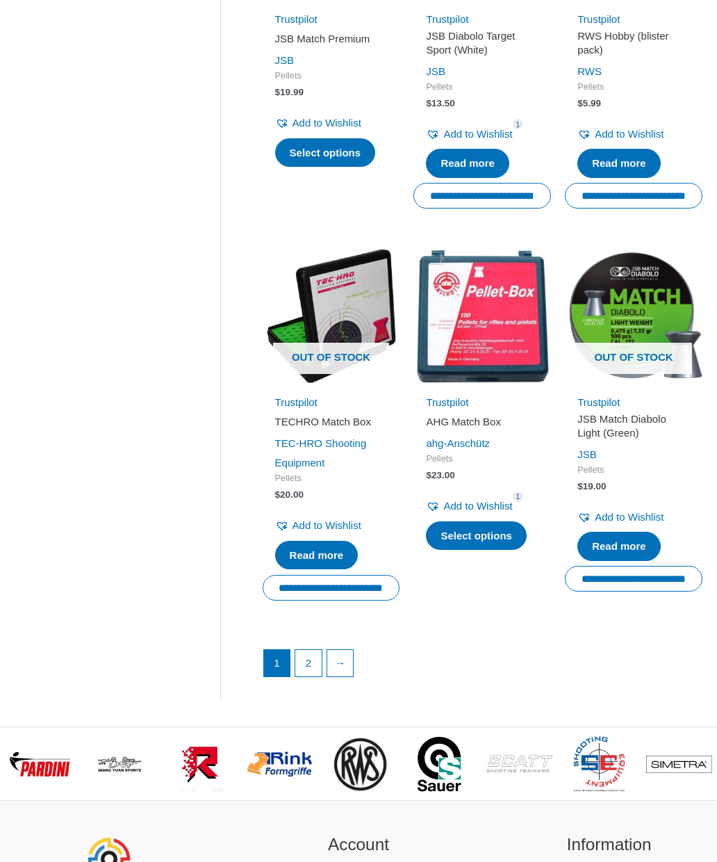
scroll to position [1533, 0]
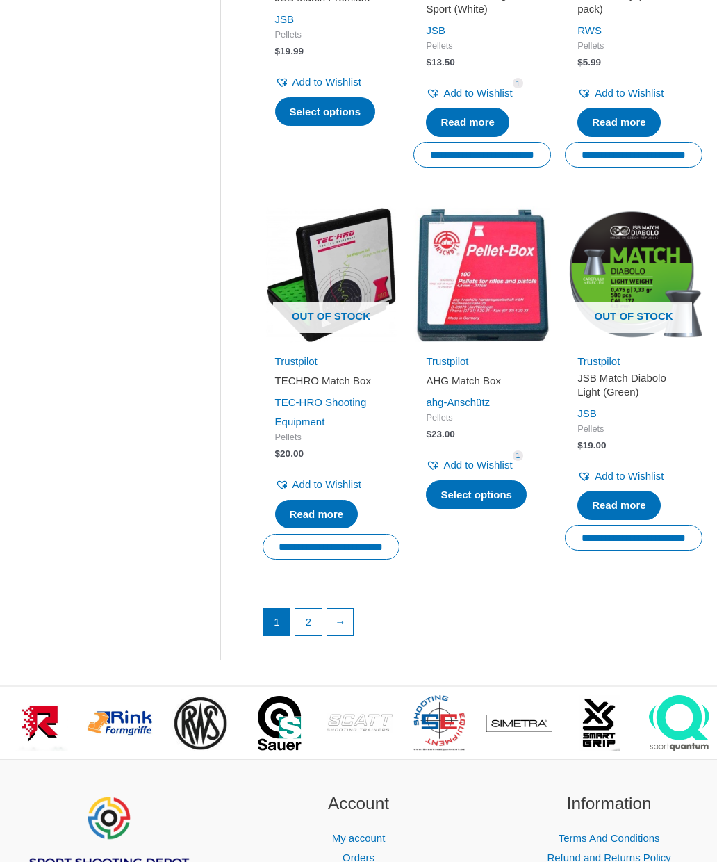
click at [313, 609] on link "2" at bounding box center [308, 622] width 26 height 26
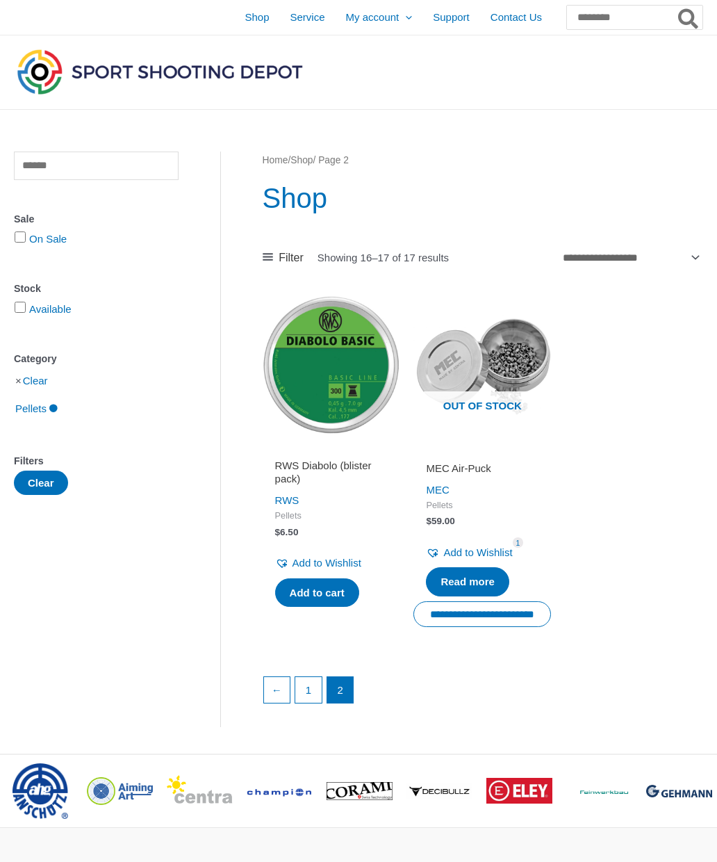
click at [273, 684] on link "←" at bounding box center [277, 690] width 26 height 26
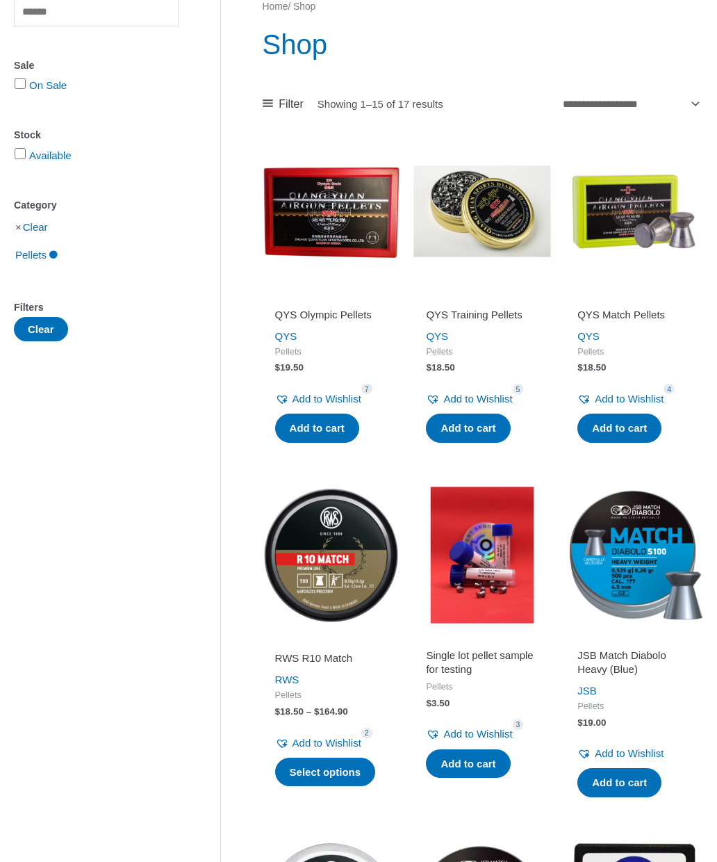
scroll to position [203, 0]
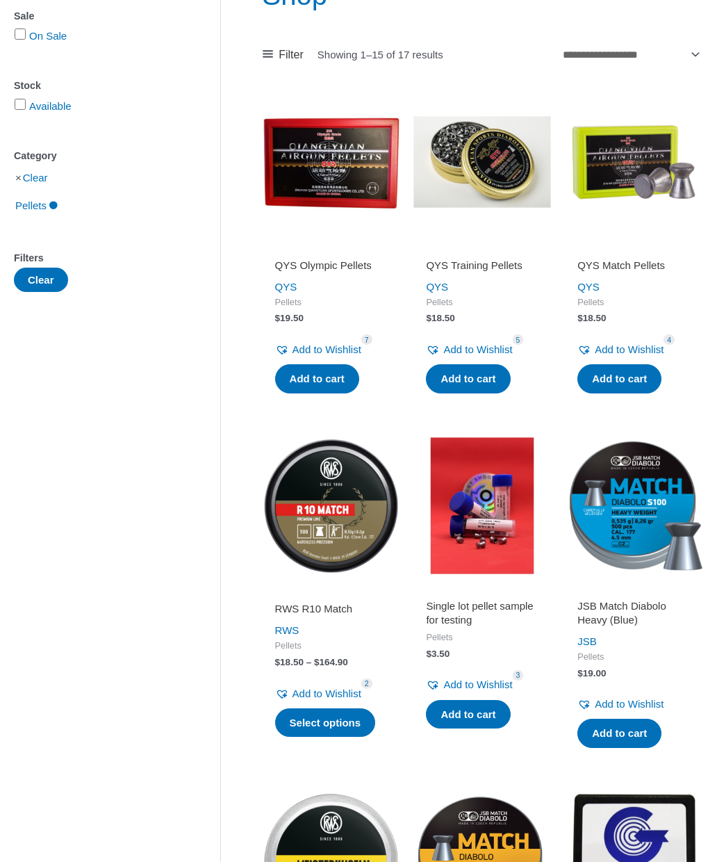
click at [689, 315] on span "$ 18.50" at bounding box center [633, 318] width 113 height 13
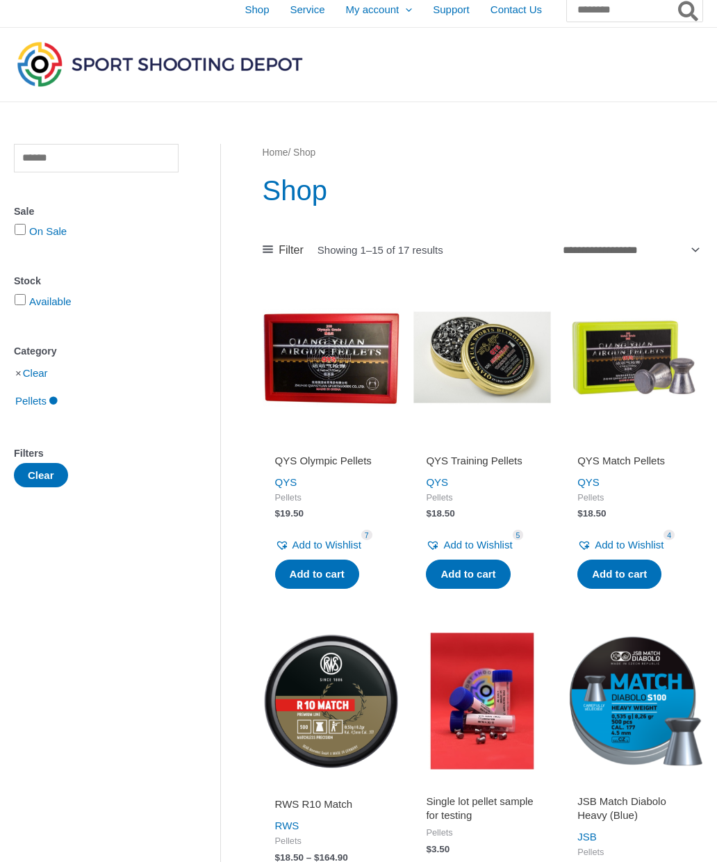
scroll to position [0, 0]
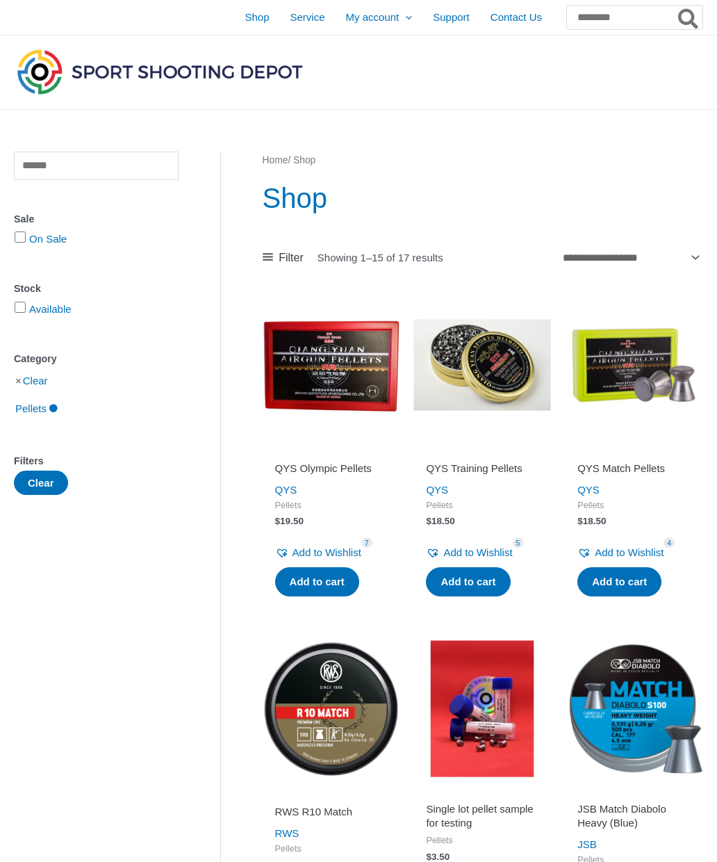
click at [245, 19] on span "Shop" at bounding box center [257, 17] width 24 height 35
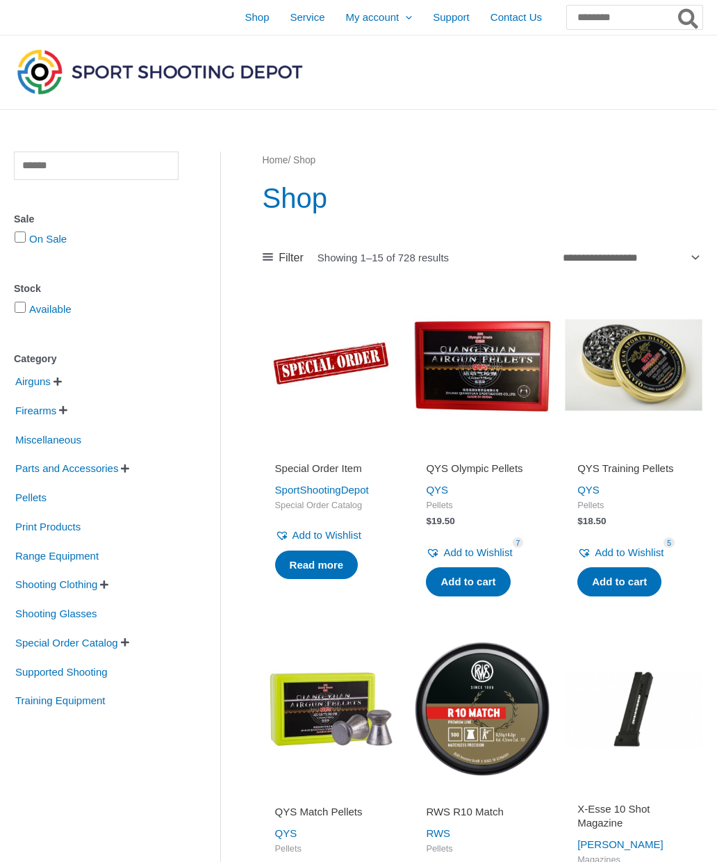
click at [35, 447] on span "Miscellaneous" at bounding box center [48, 440] width 69 height 24
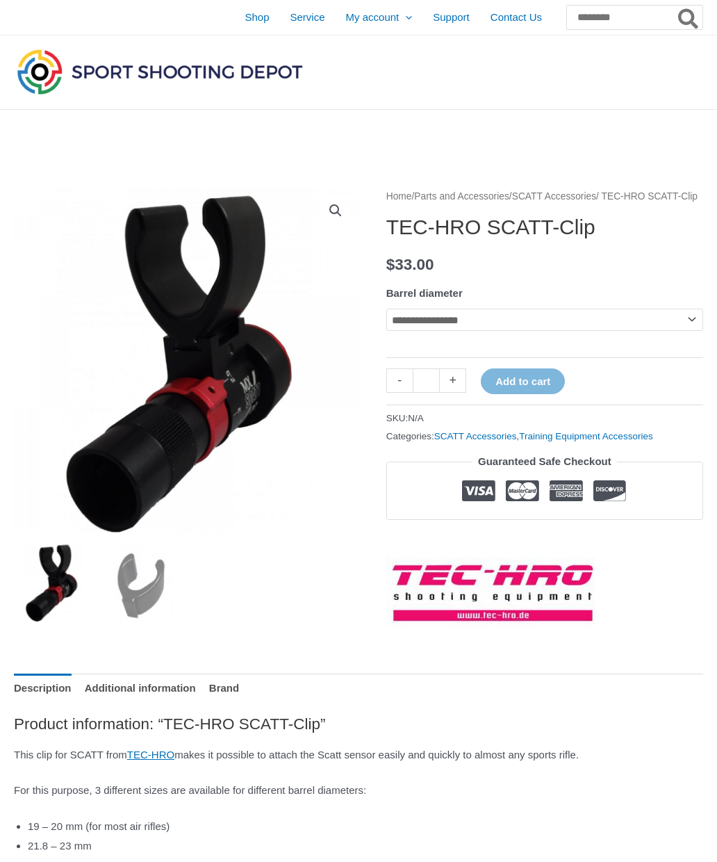
click at [697, 331] on select "**********" at bounding box center [544, 319] width 317 height 22
select select "*********"
